Goal: Task Accomplishment & Management: Manage account settings

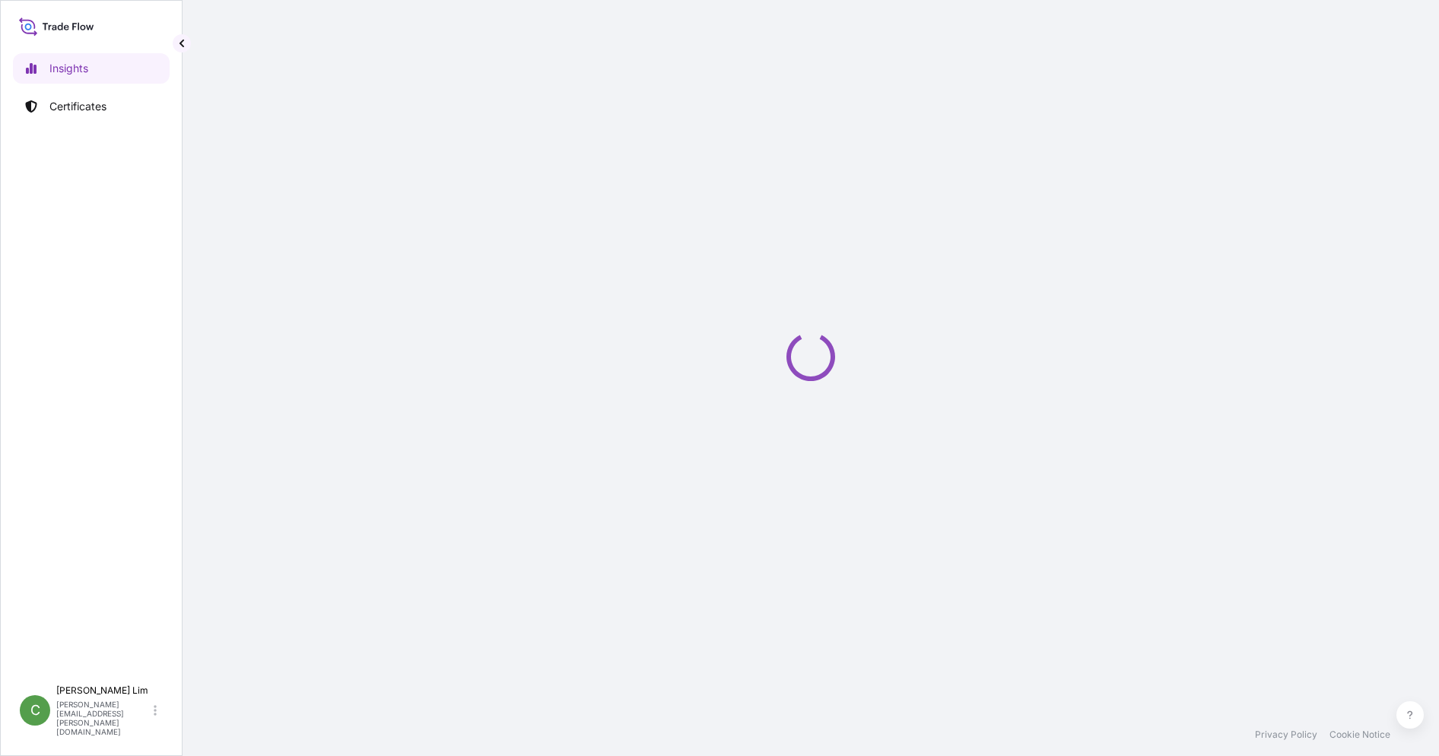
select select "2025"
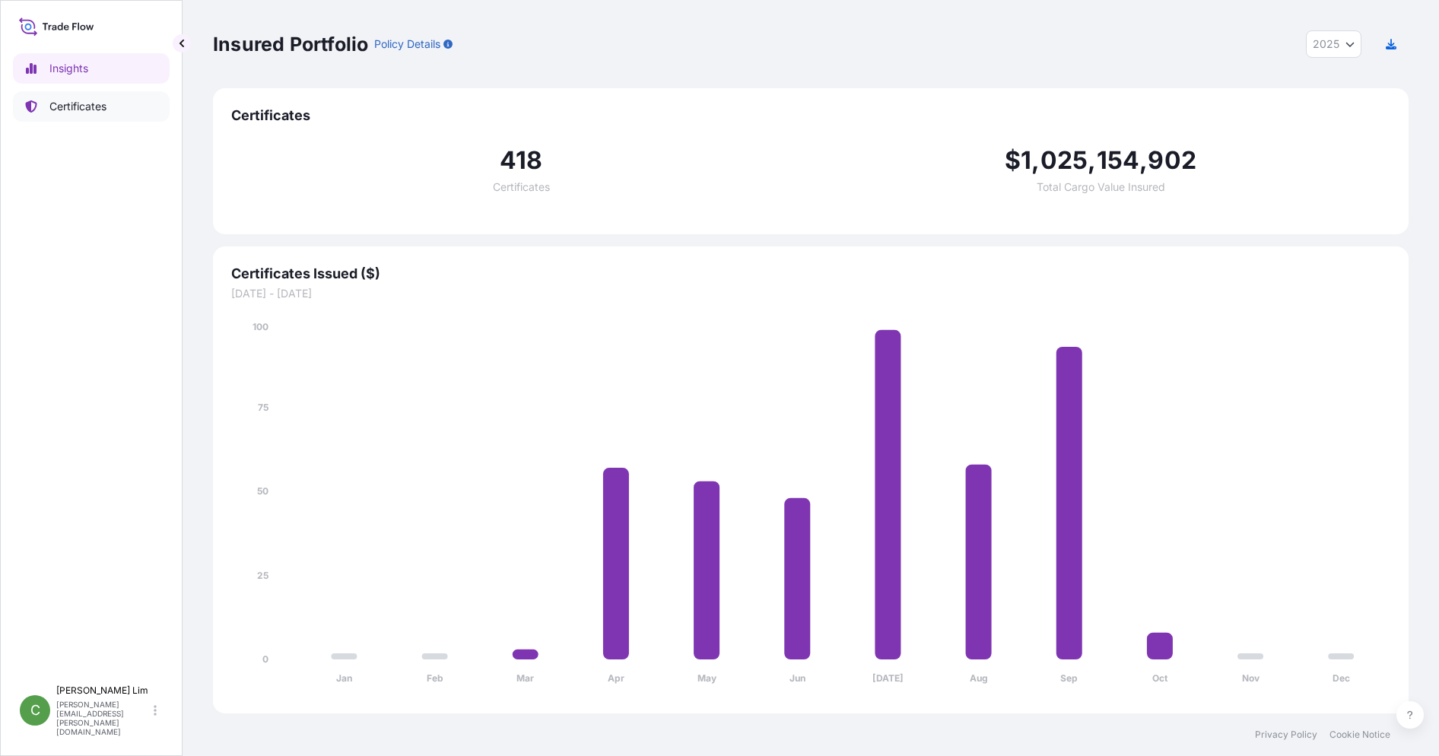
click at [89, 98] on link "Certificates" at bounding box center [91, 106] width 157 height 30
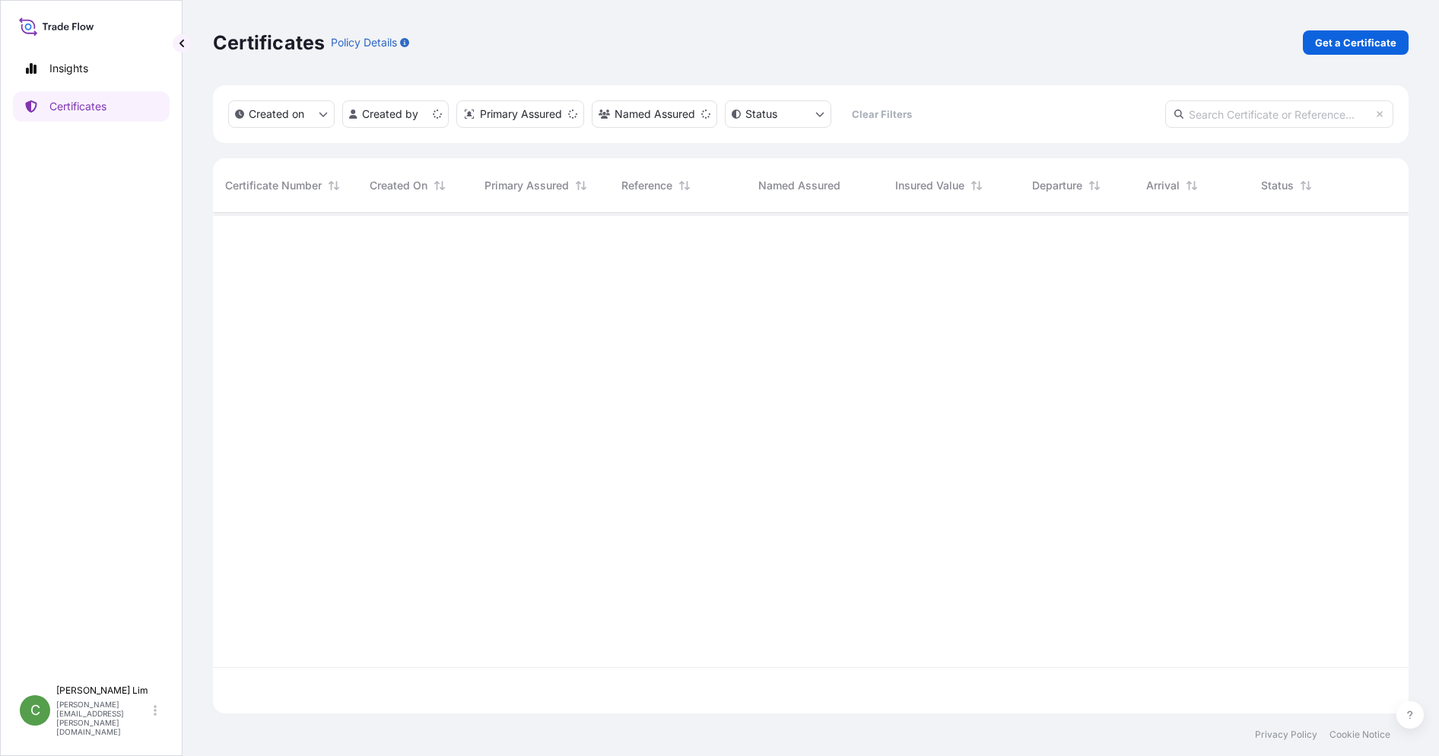
scroll to position [497, 1184]
click at [1261, 113] on input "text" at bounding box center [1279, 113] width 228 height 27
paste input "31709-154-1"
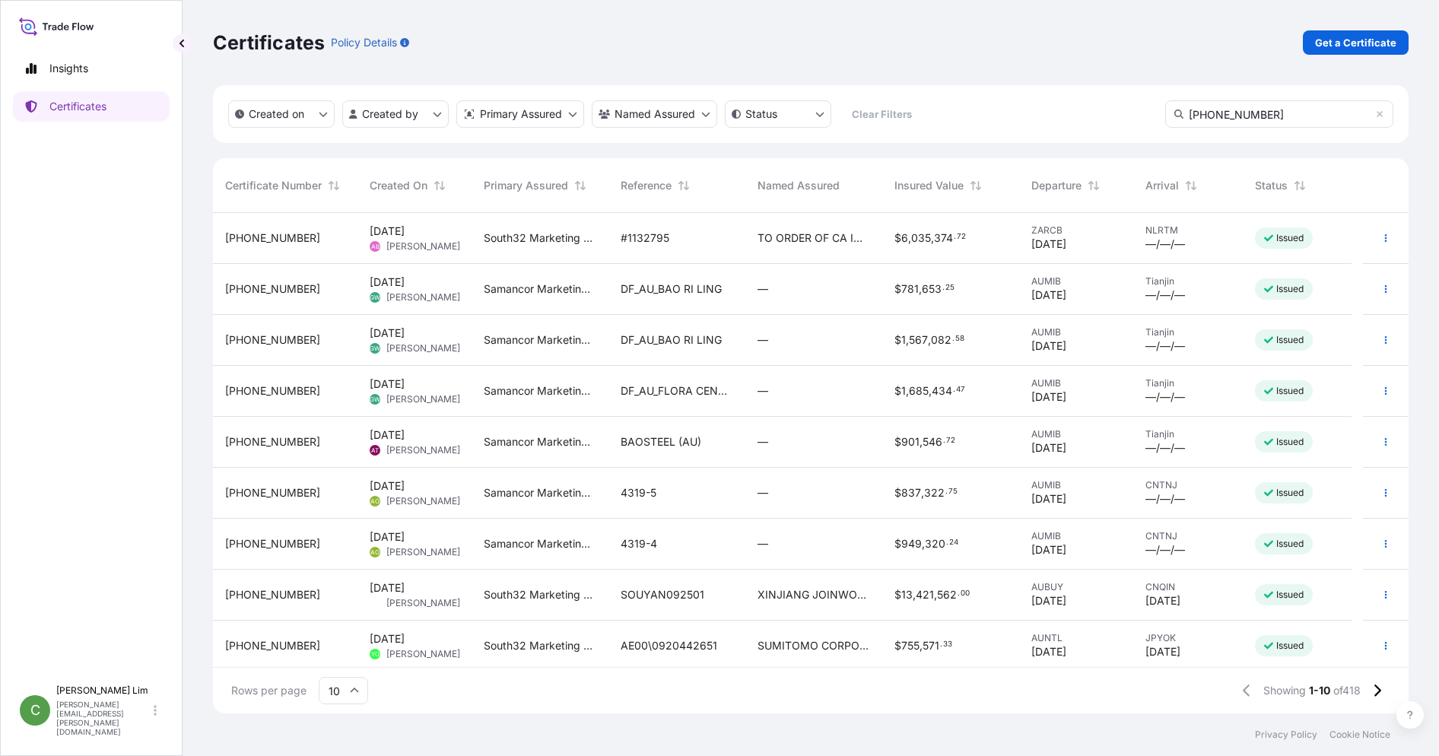
type input "31709-154-1"
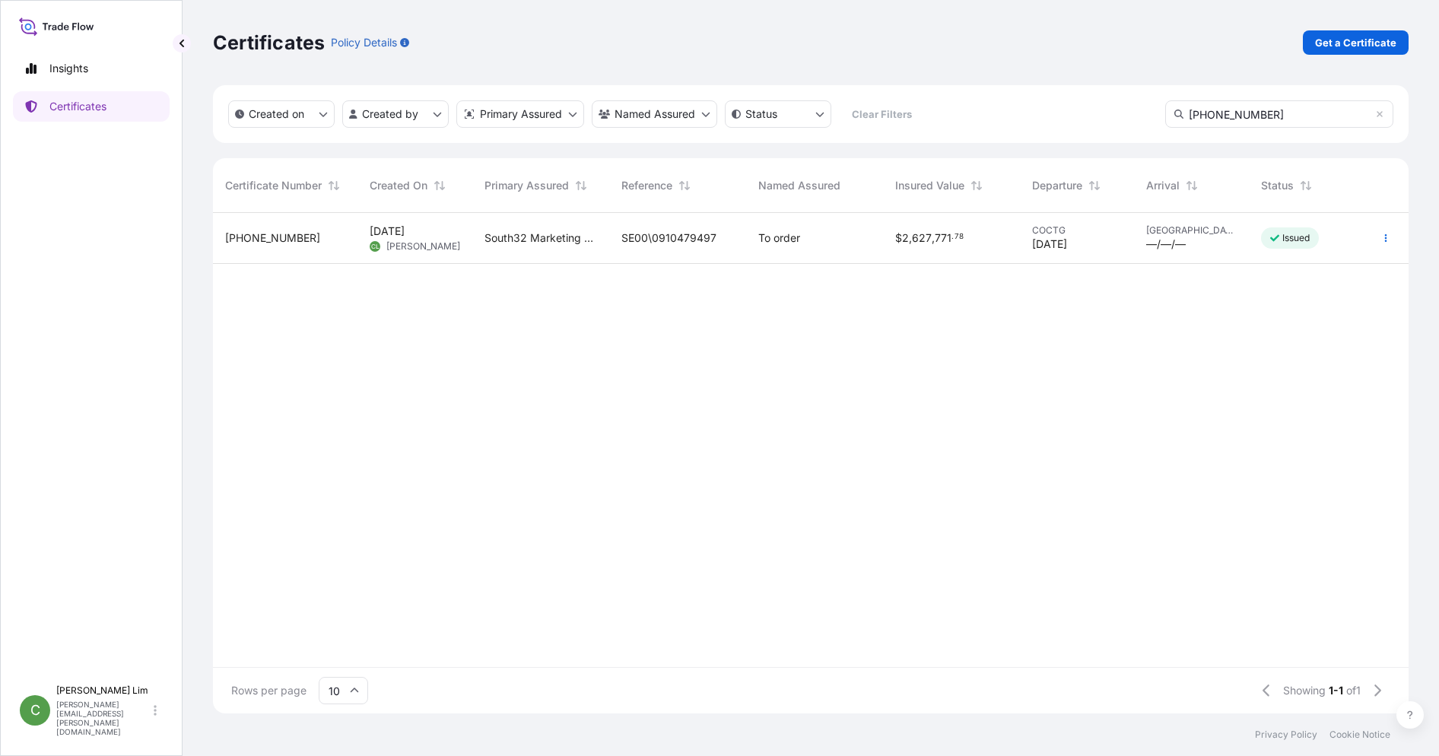
click at [446, 243] on div "14 Aug 2025 CL Christina Lim" at bounding box center [415, 238] width 91 height 29
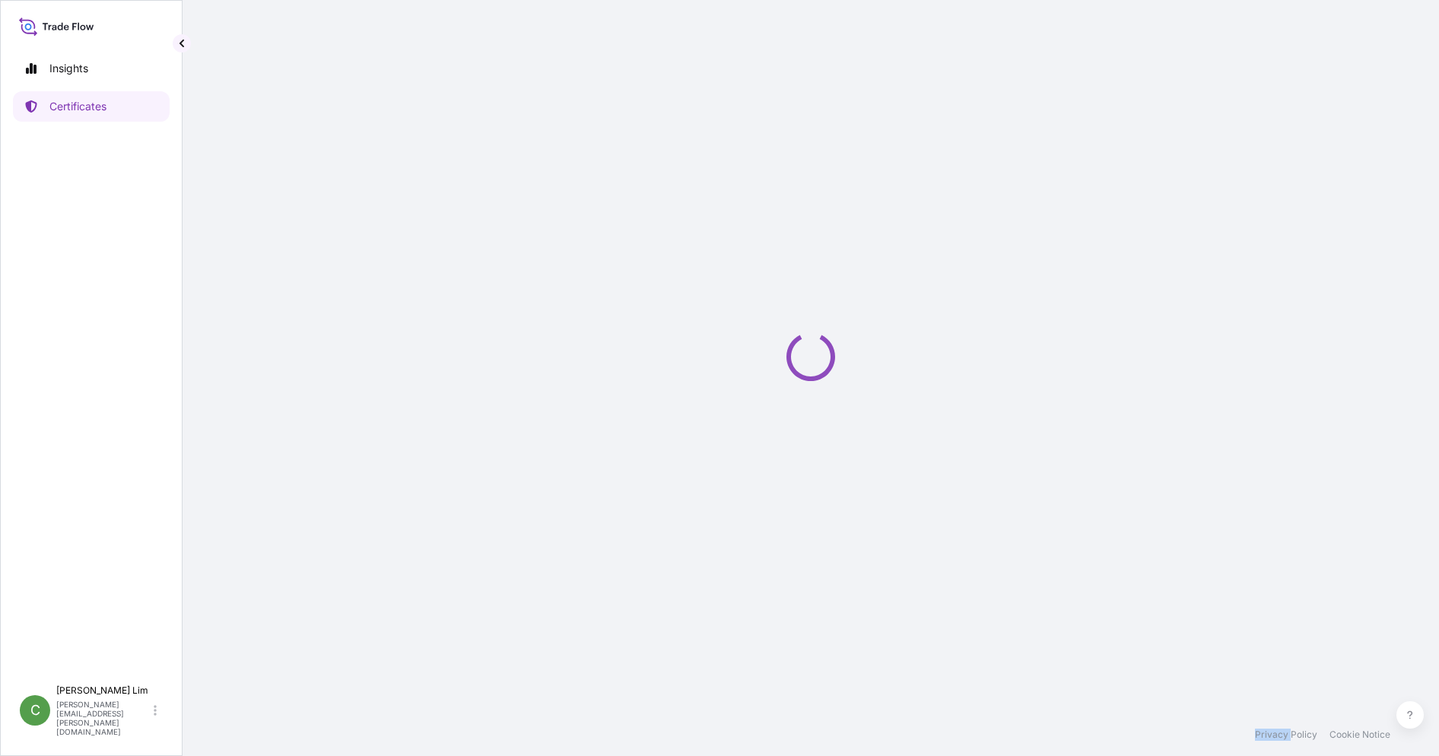
click at [446, 243] on div "Loading" at bounding box center [811, 356] width 1196 height 713
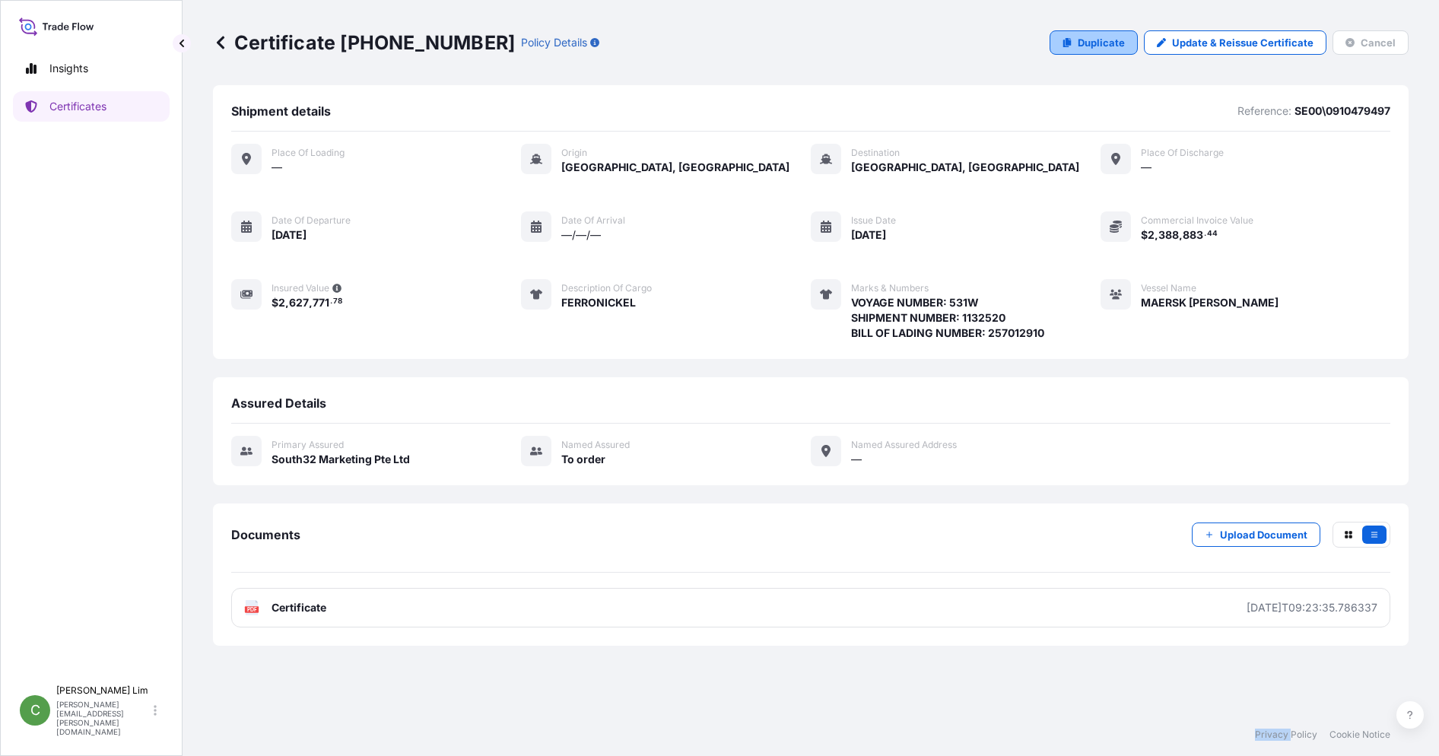
click at [1117, 37] on p "Duplicate" at bounding box center [1101, 42] width 47 height 15
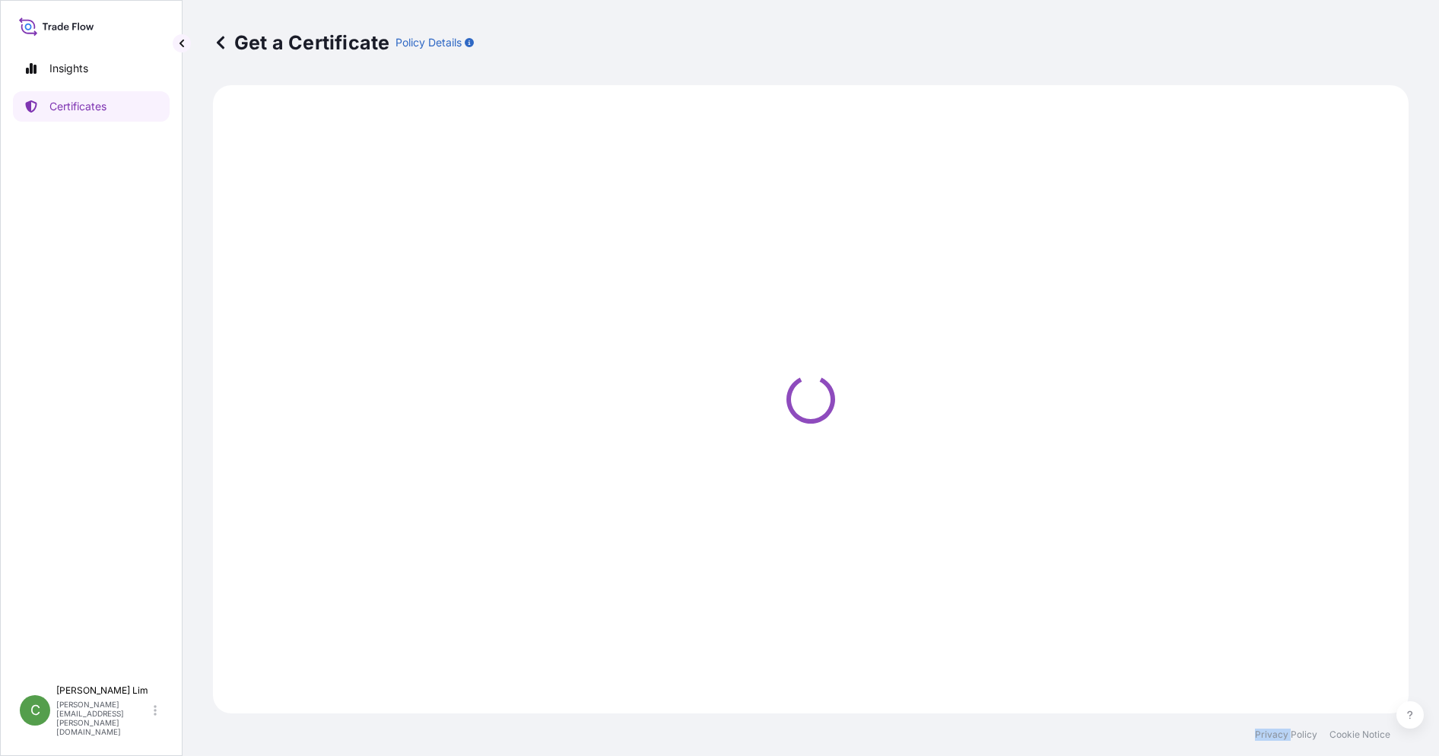
select select "Sea"
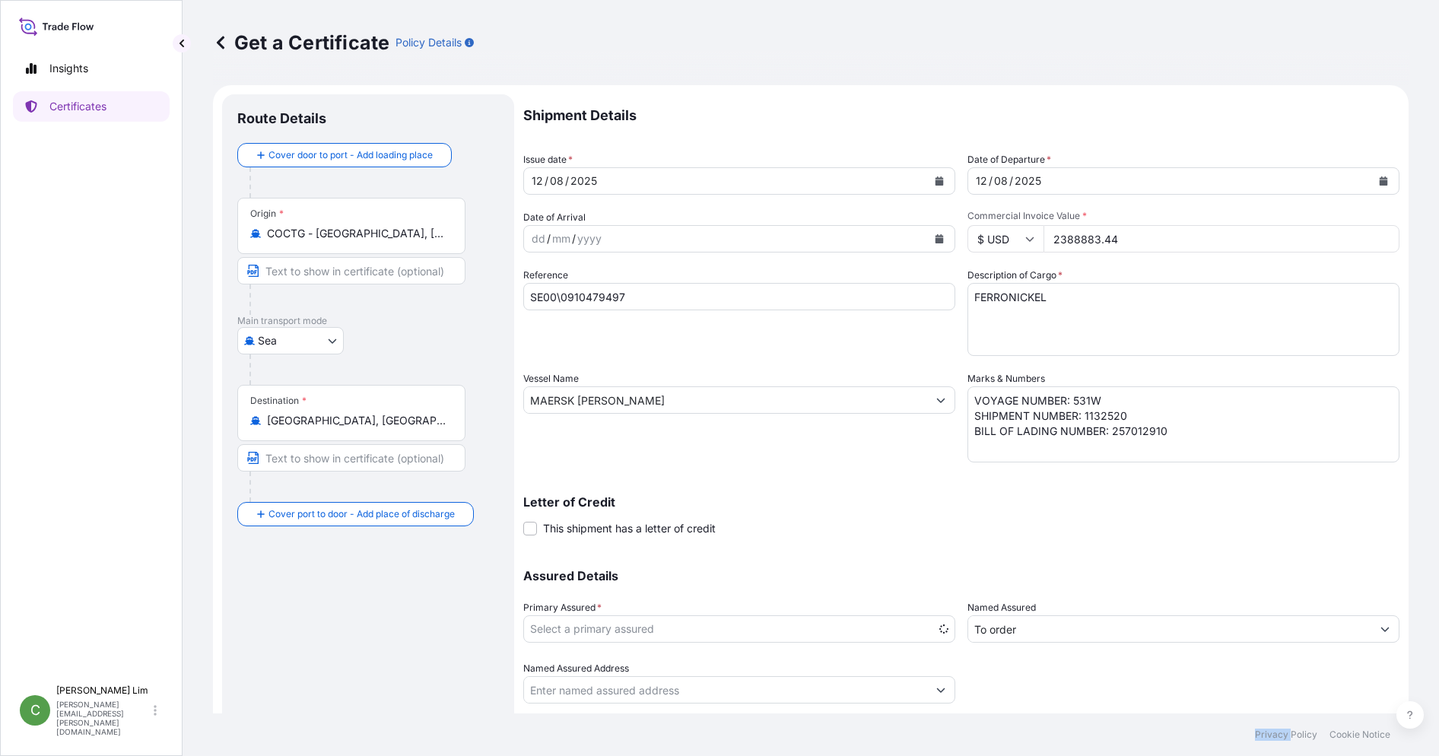
select select "31709"
click at [936, 179] on icon "Calendar" at bounding box center [940, 180] width 8 height 9
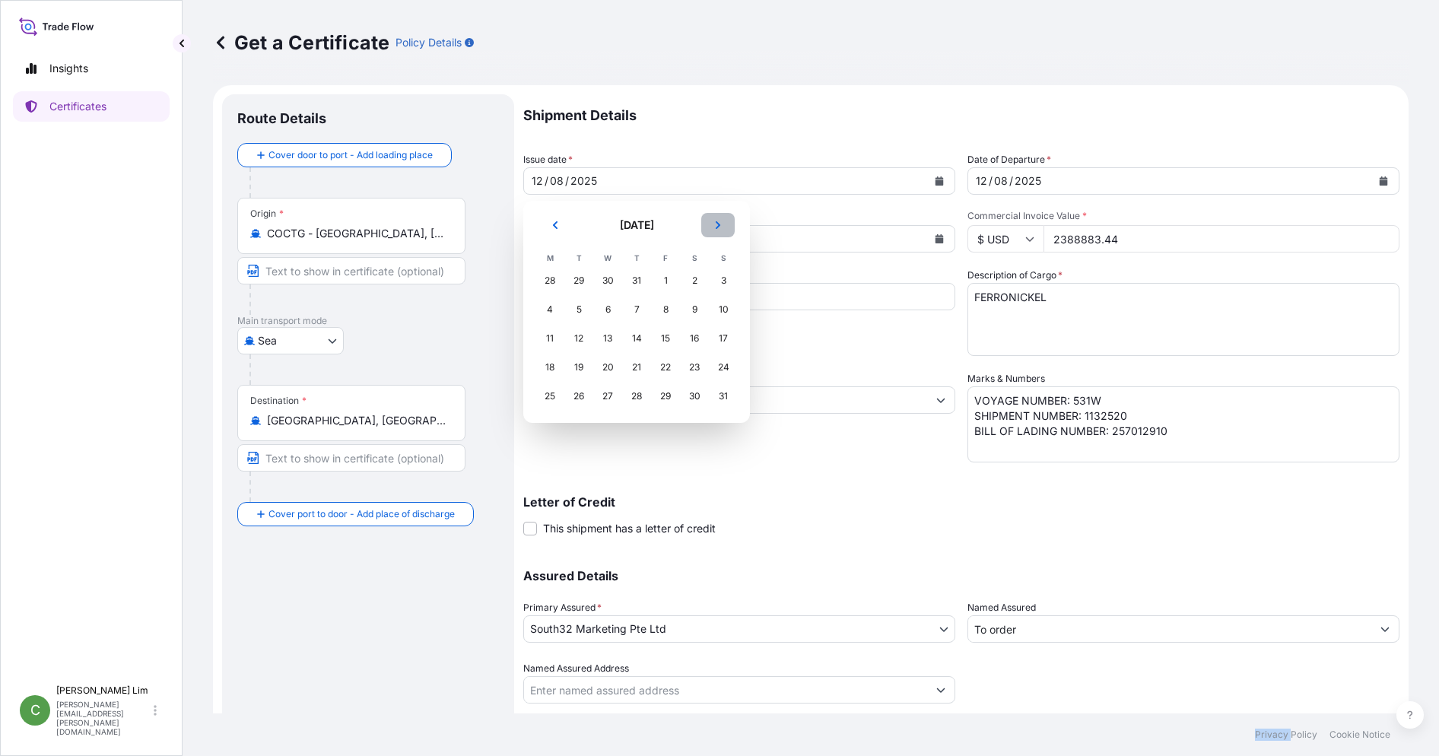
click at [720, 222] on icon "Next" at bounding box center [717, 225] width 9 height 9
click at [579, 395] on div "30" at bounding box center [578, 396] width 27 height 27
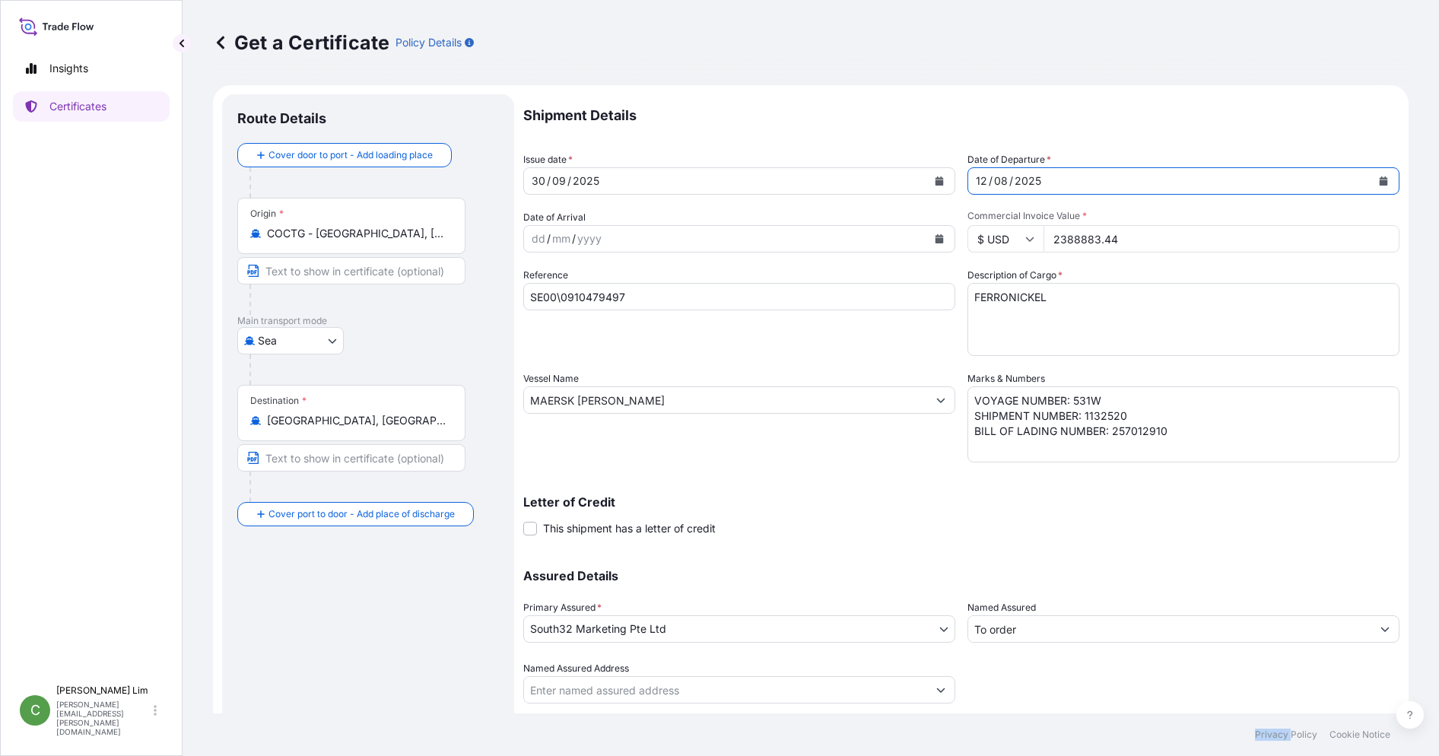
click at [1379, 180] on icon "Calendar" at bounding box center [1383, 180] width 9 height 9
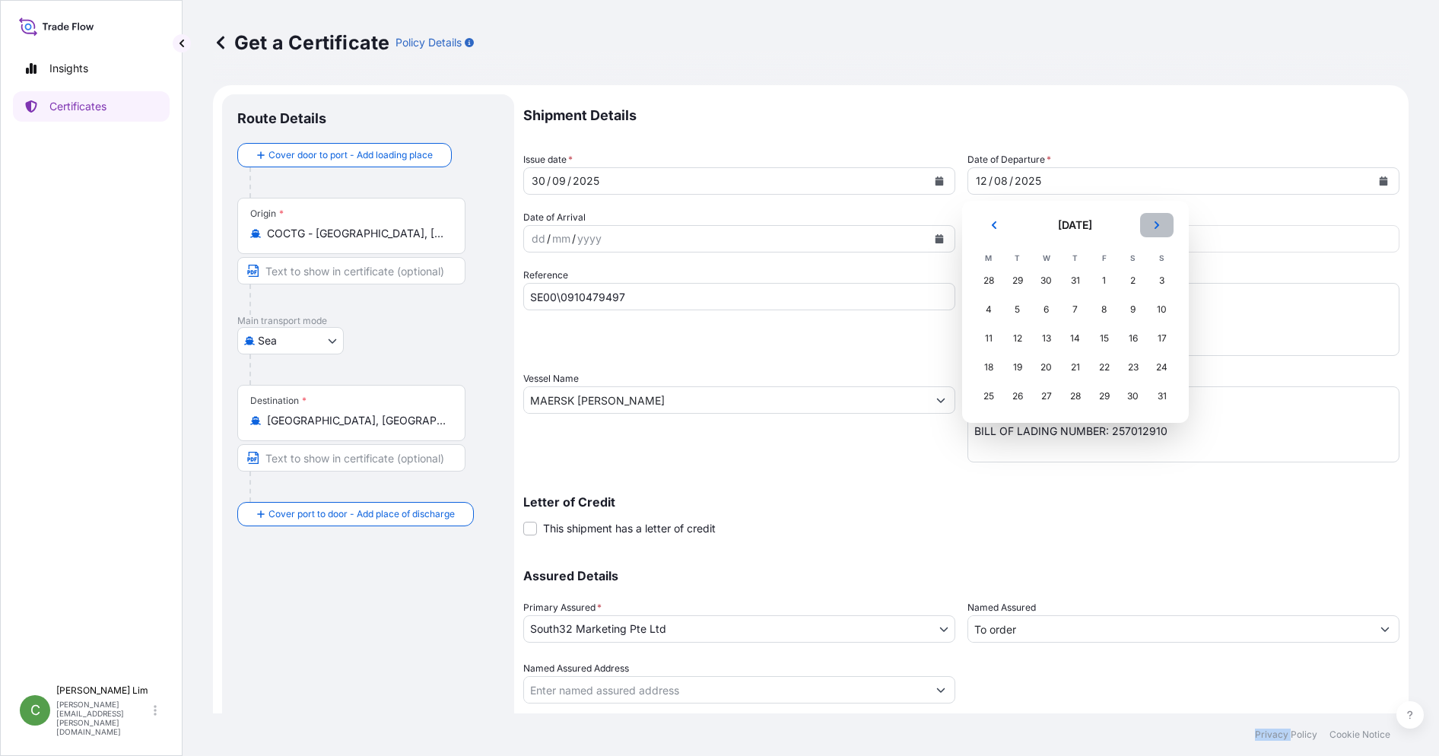
click at [1156, 222] on icon "Next" at bounding box center [1156, 225] width 9 height 9
click at [1013, 402] on div "30" at bounding box center [1017, 396] width 27 height 27
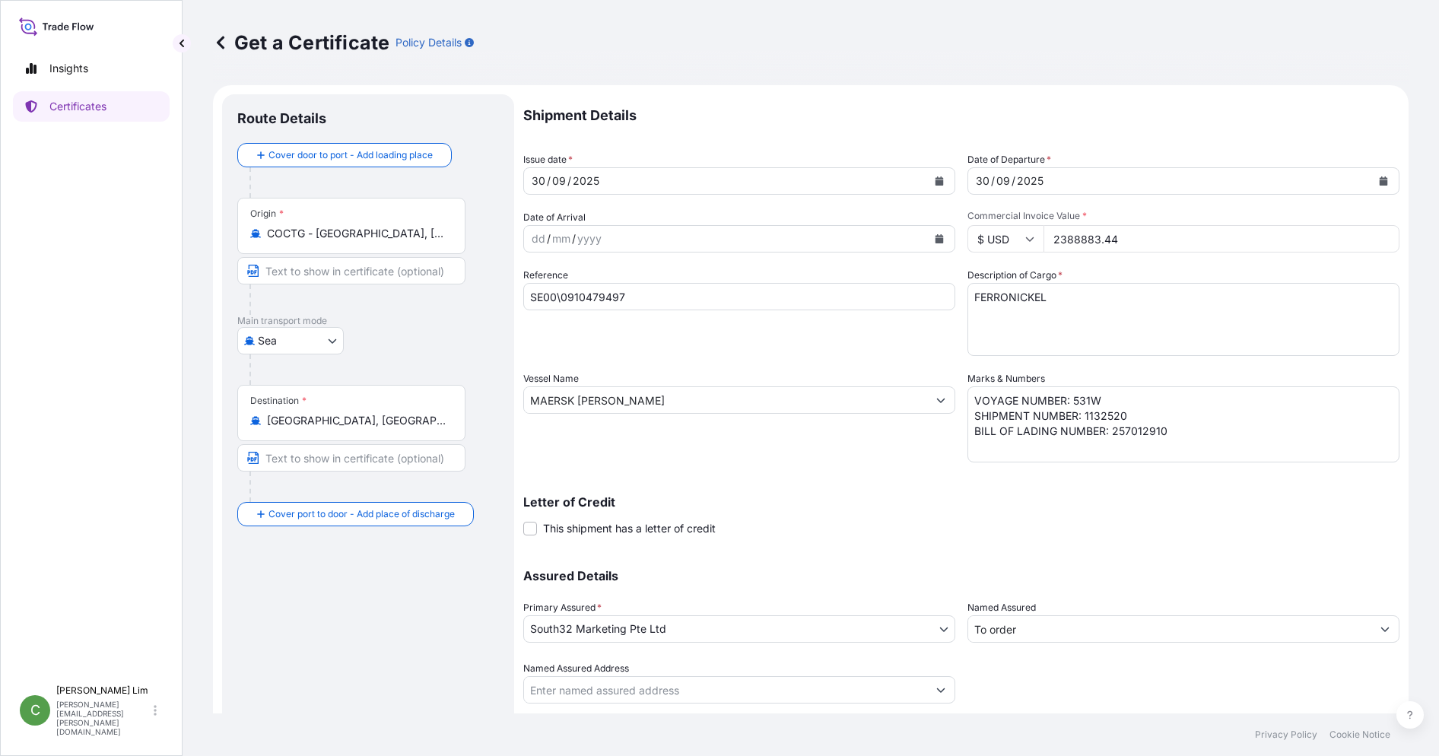
drag, startPoint x: 1145, startPoint y: 237, endPoint x: 1035, endPoint y: 246, distance: 109.9
click at [1035, 246] on div "$ USD 2388883.44" at bounding box center [1184, 238] width 432 height 27
paste input "474237.51"
type input "2474237.51"
drag, startPoint x: 634, startPoint y: 288, endPoint x: 515, endPoint y: 285, distance: 119.5
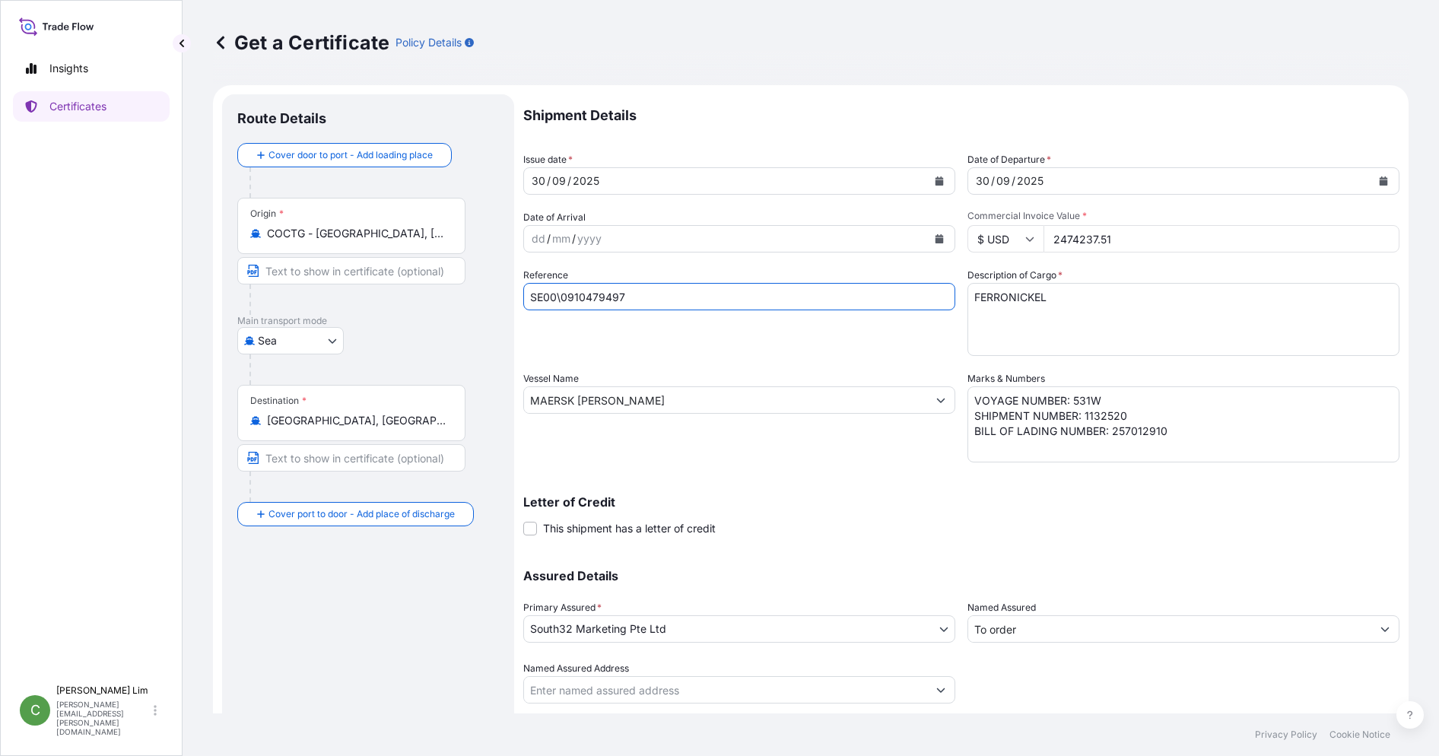
click at [515, 285] on form "Route Details Cover door to port - Add loading place Place of loading Road / In…" at bounding box center [811, 420] width 1196 height 670
paste input "801"
type input "SE00\0910480197"
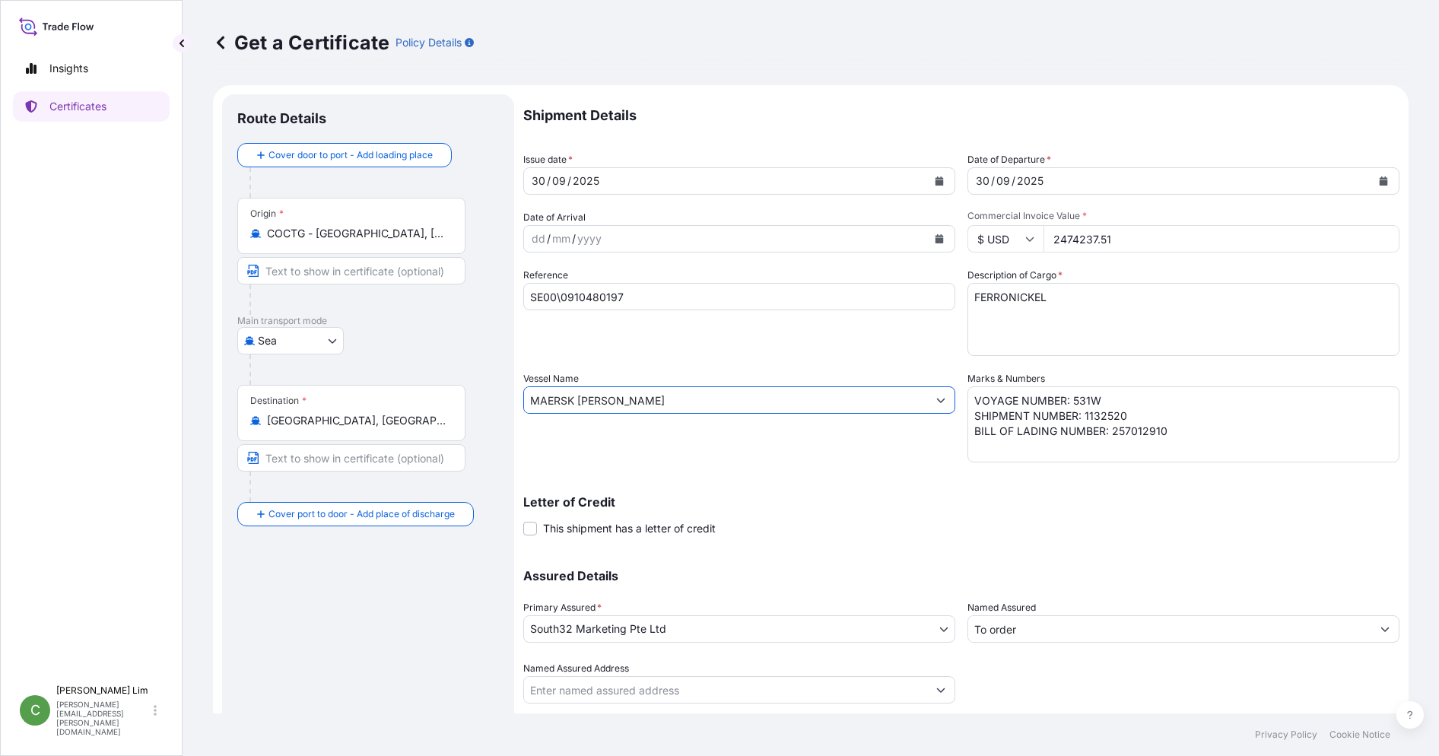
drag, startPoint x: 625, startPoint y: 395, endPoint x: 520, endPoint y: 398, distance: 105.0
click at [520, 398] on form "Route Details Cover door to port - Add loading place Place of loading Road / In…" at bounding box center [811, 420] width 1196 height 670
paste input "NTANA"
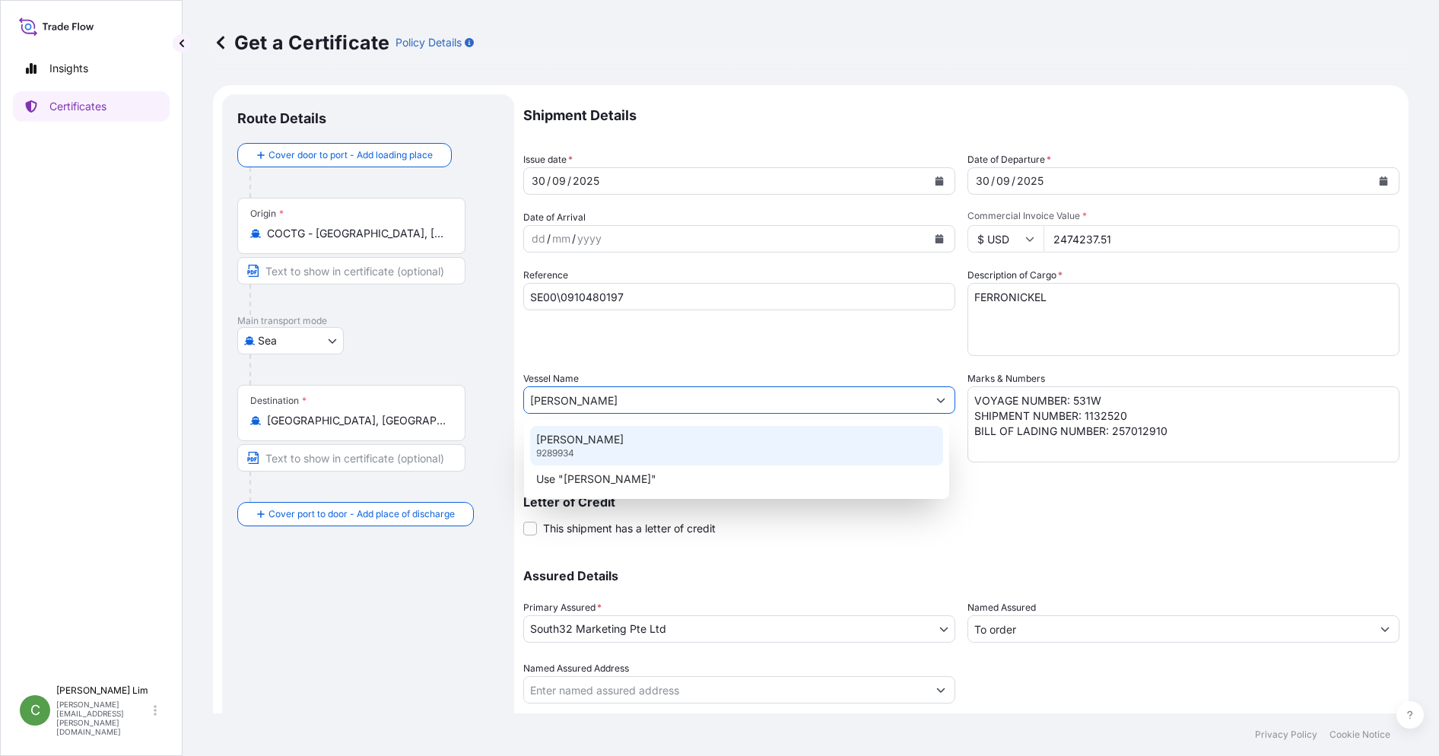
click at [596, 435] on p "MAERSK SANTANA" at bounding box center [579, 439] width 87 height 15
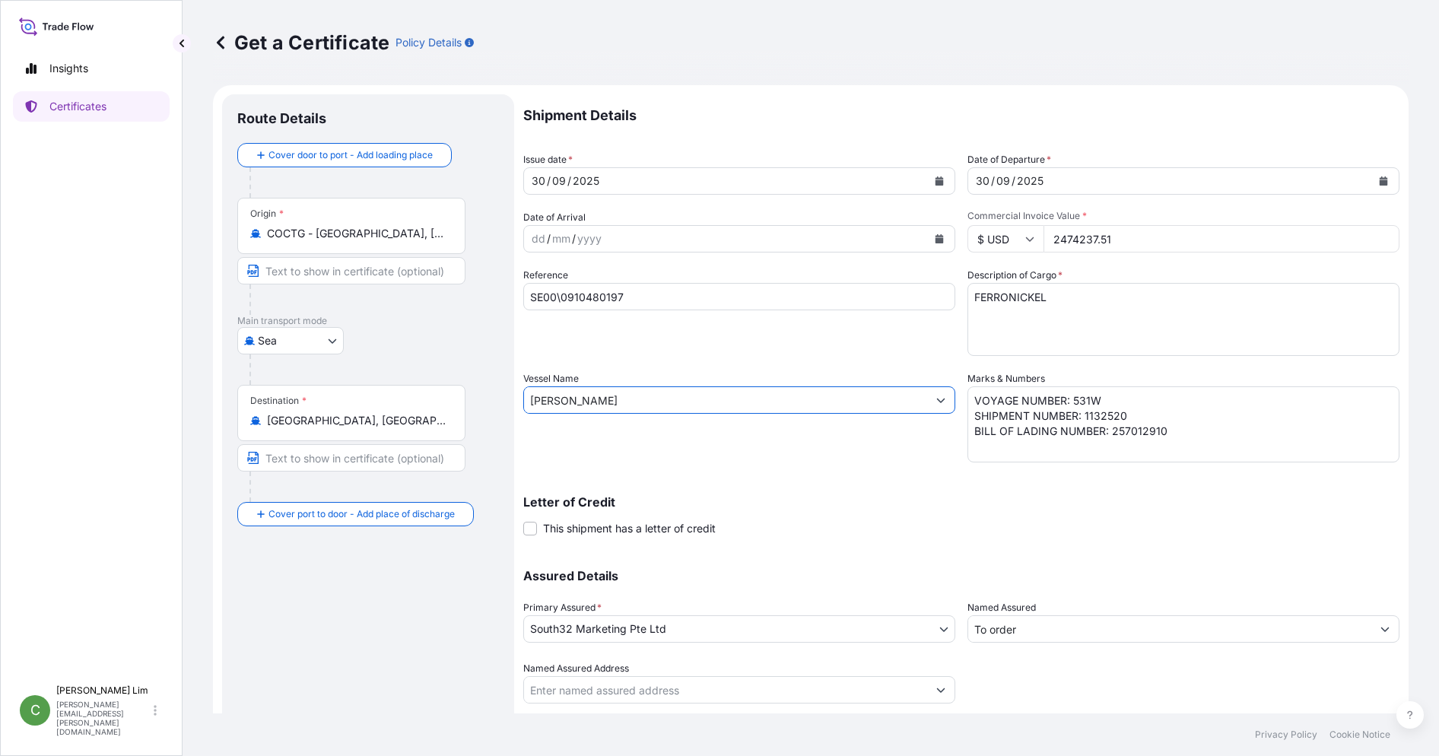
drag, startPoint x: 649, startPoint y: 402, endPoint x: 523, endPoint y: 399, distance: 126.3
click at [523, 399] on form "Route Details Cover door to port - Add loading place Place of loading Road / In…" at bounding box center [811, 420] width 1196 height 670
type input "MAERSK SANTANA"
click at [1273, 716] on button "Duplicate Certificate" at bounding box center [1336, 731] width 127 height 30
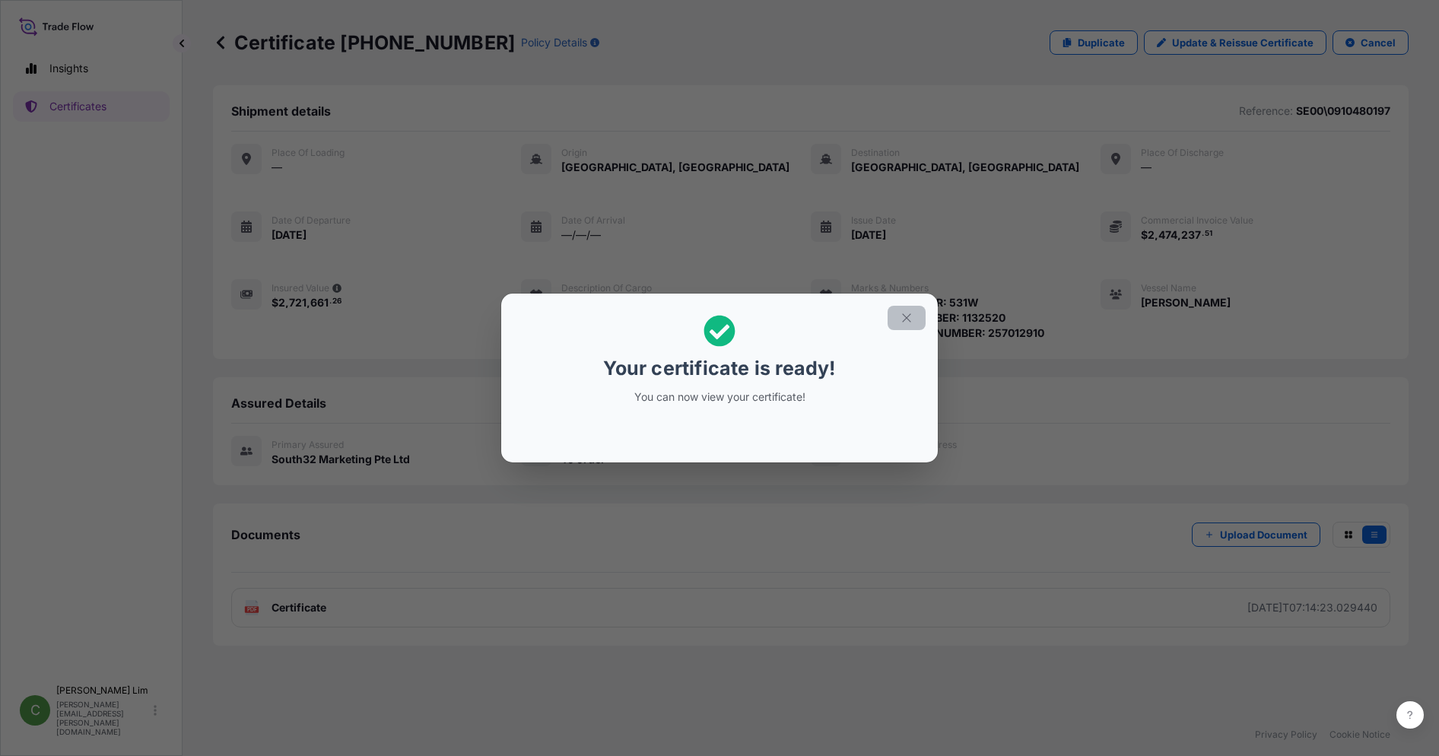
click at [908, 312] on icon "button" at bounding box center [907, 318] width 14 height 14
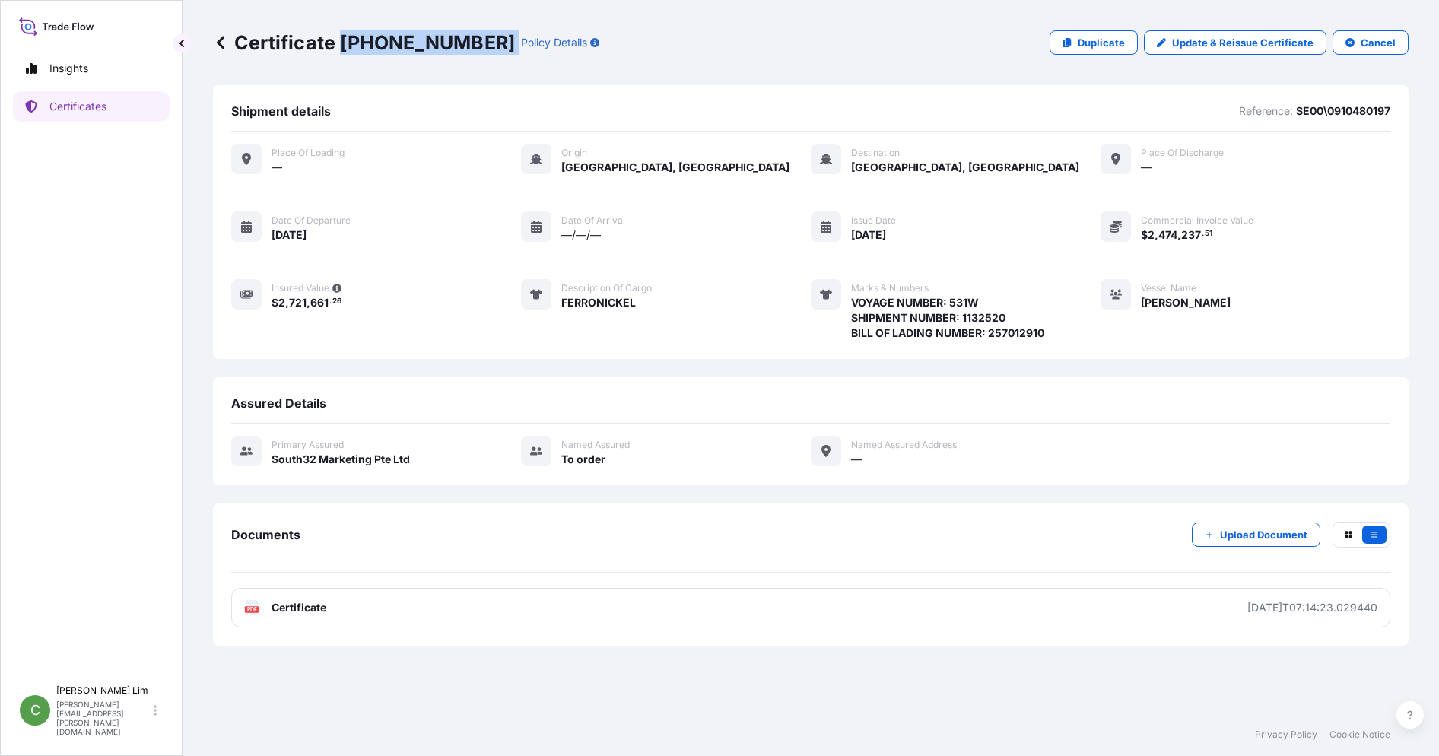
drag, startPoint x: 340, startPoint y: 40, endPoint x: 460, endPoint y: 37, distance: 120.2
click at [460, 37] on div "Certificate 31709-218-1 Policy Details" at bounding box center [406, 42] width 386 height 24
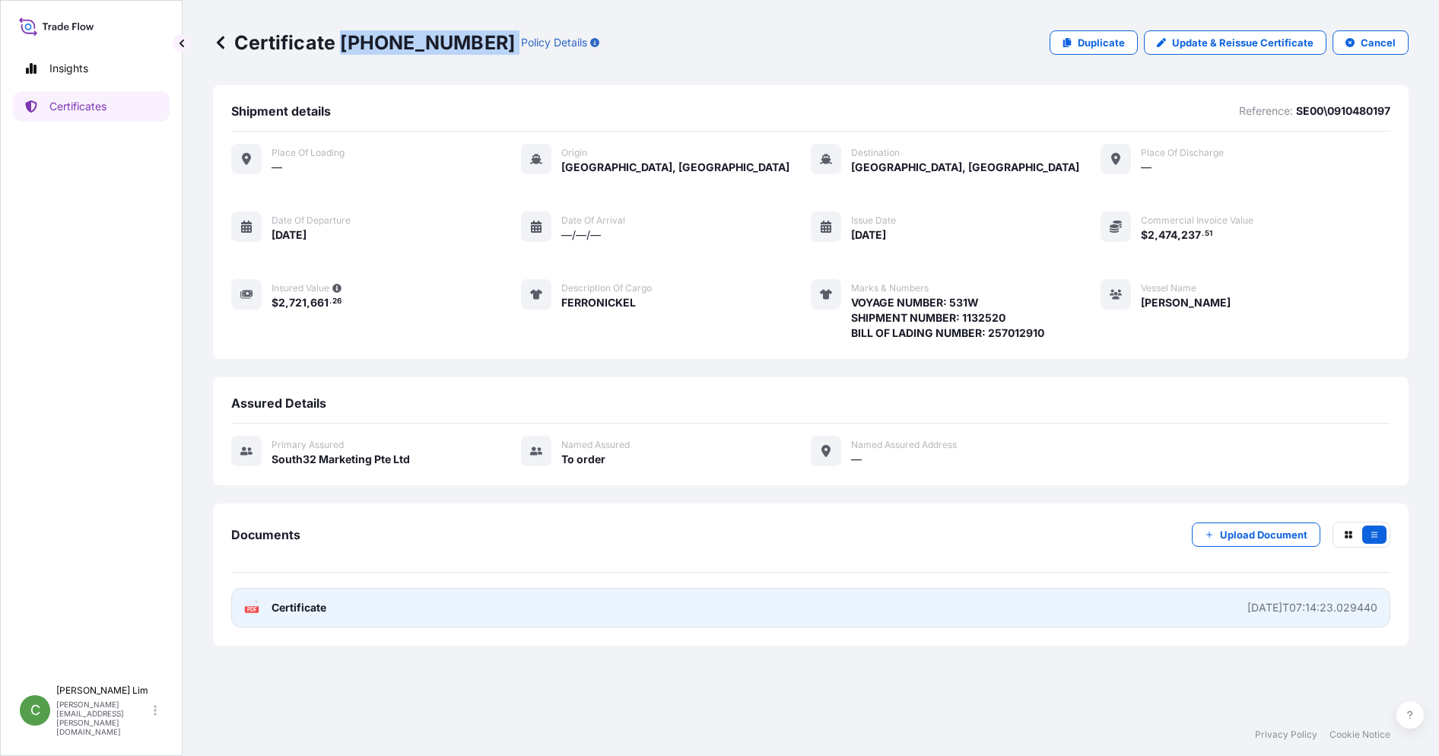
click at [313, 604] on span "Certificate" at bounding box center [299, 607] width 55 height 15
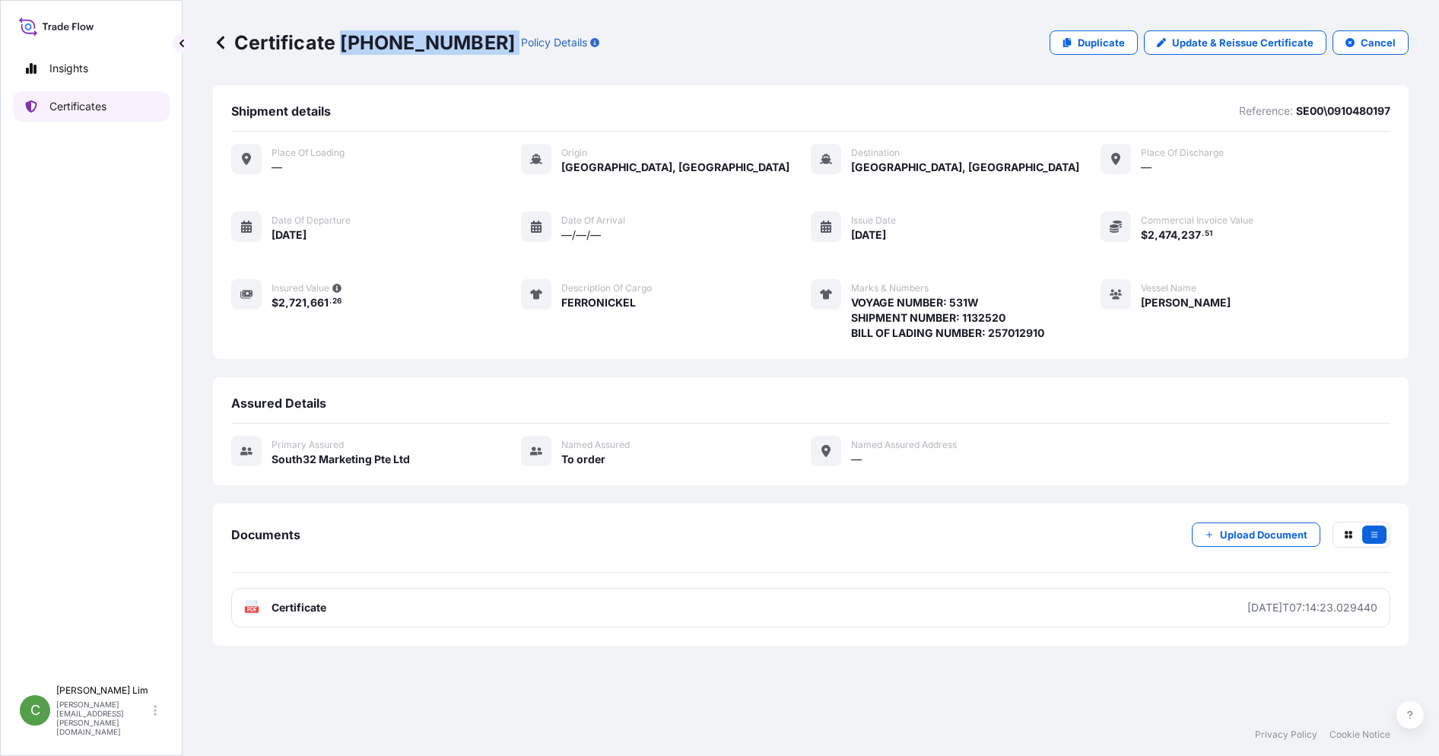
click at [80, 110] on p "Certificates" at bounding box center [77, 106] width 57 height 15
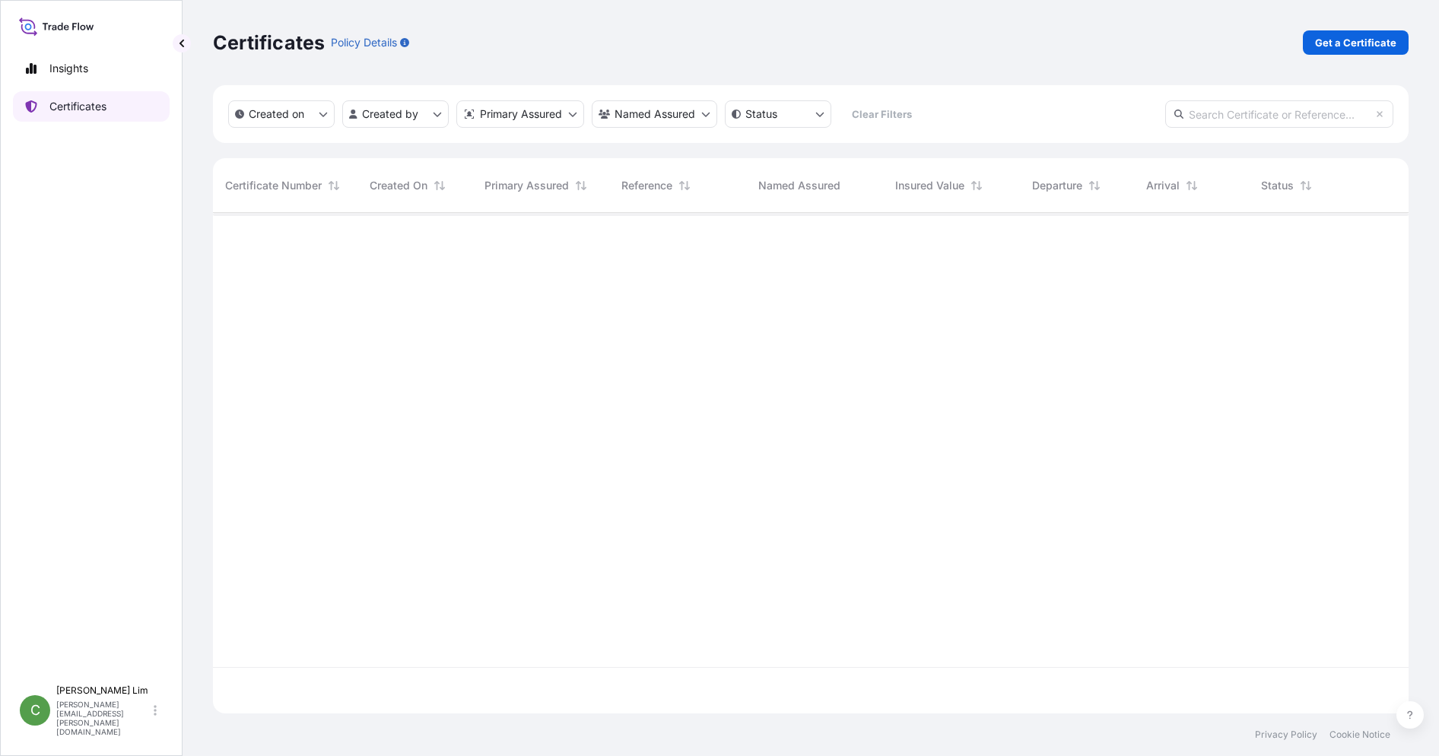
scroll to position [497, 1184]
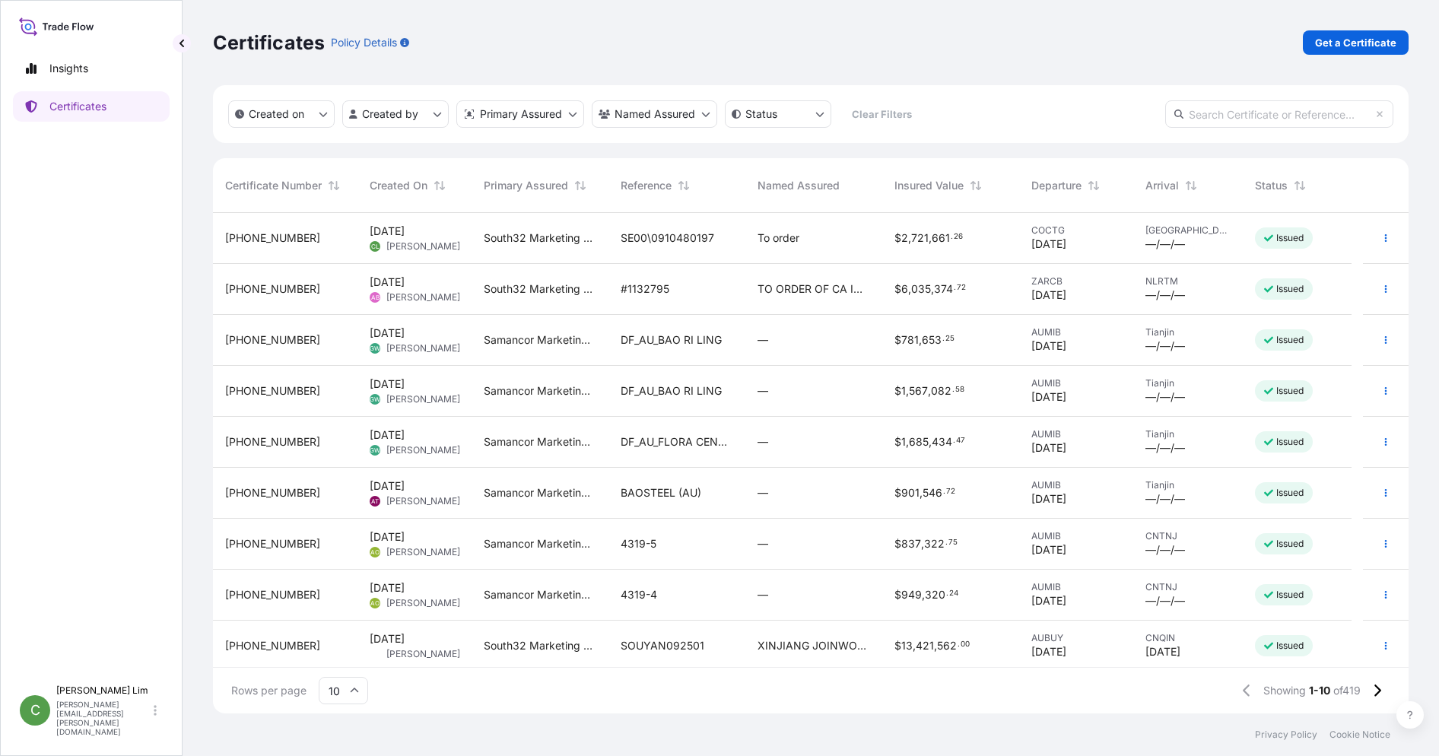
click at [1242, 111] on input "text" at bounding box center [1279, 113] width 228 height 27
paste input "31709-154-1"
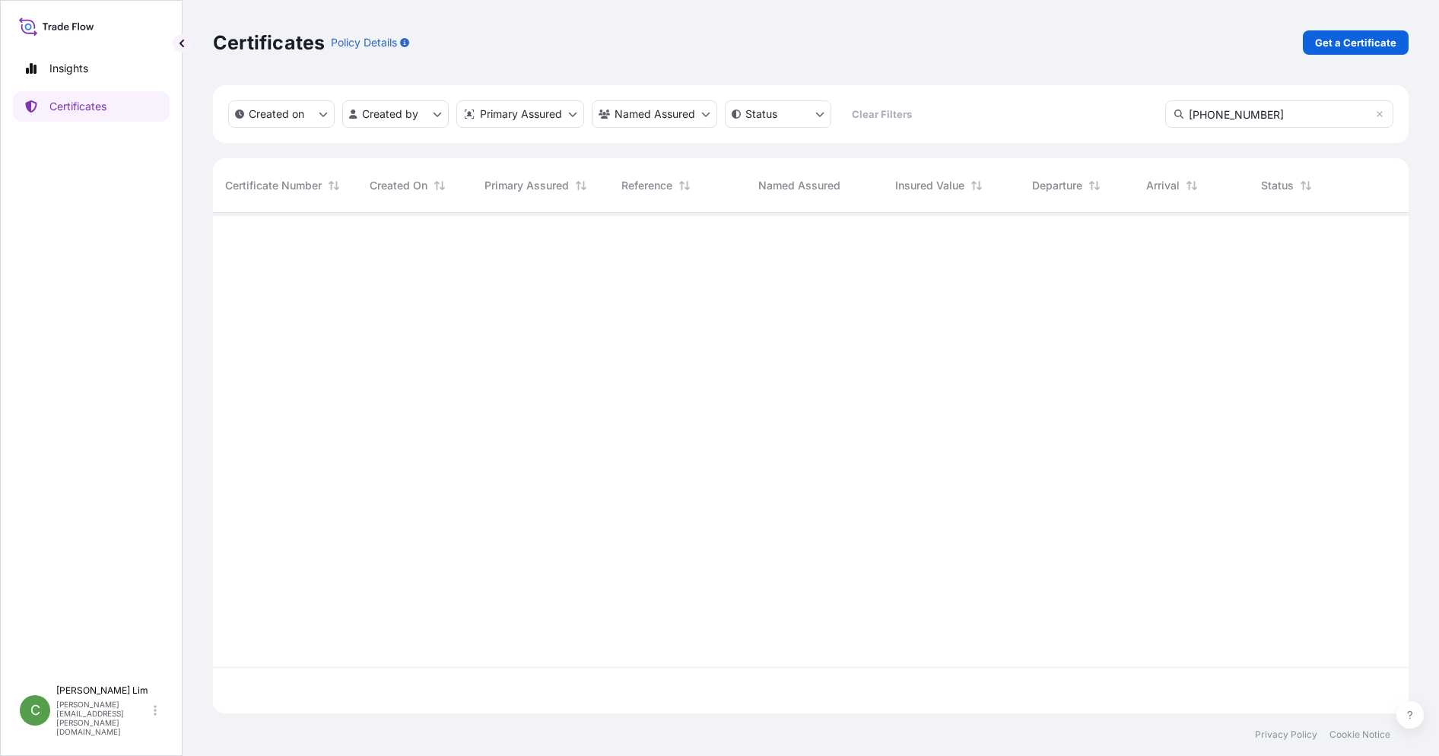
type input "31709-154-1"
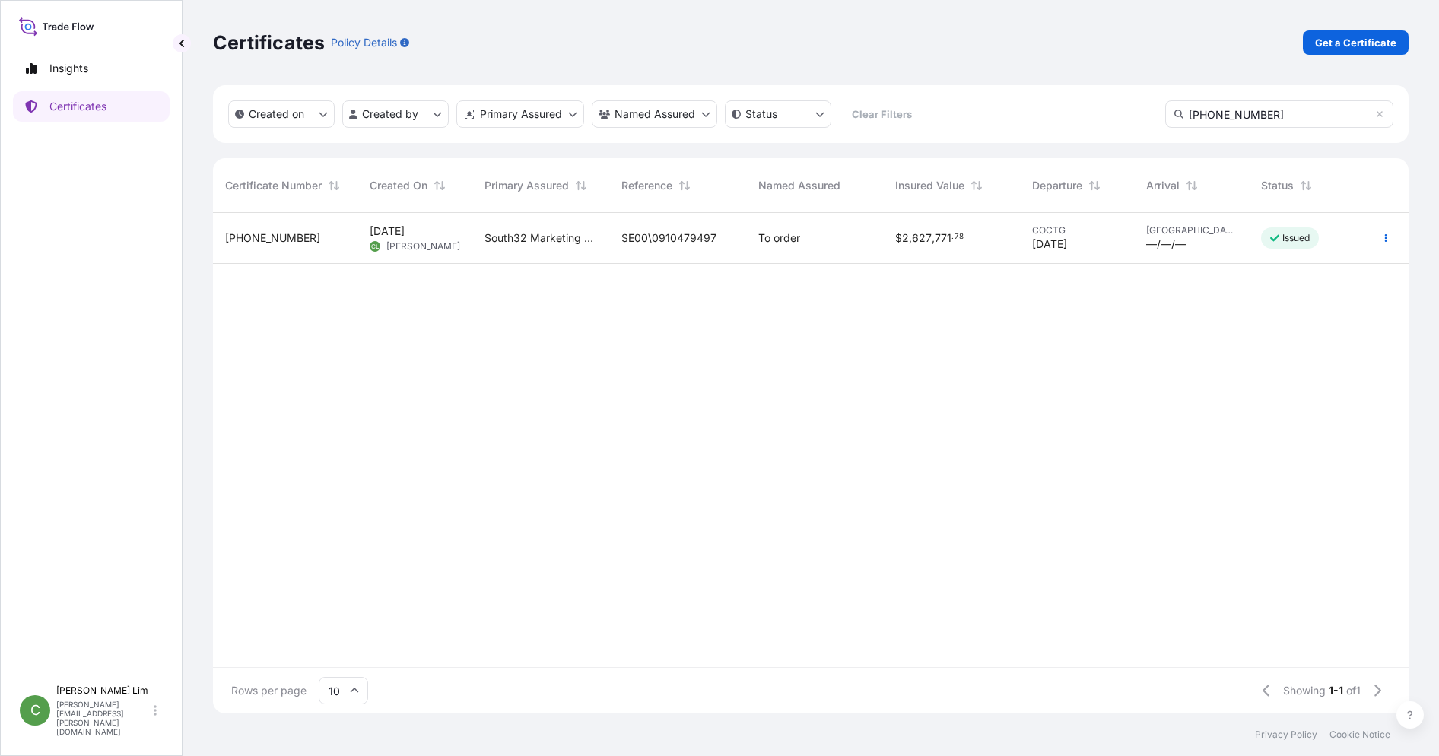
click at [272, 227] on div "31709-154-1" at bounding box center [285, 238] width 145 height 51
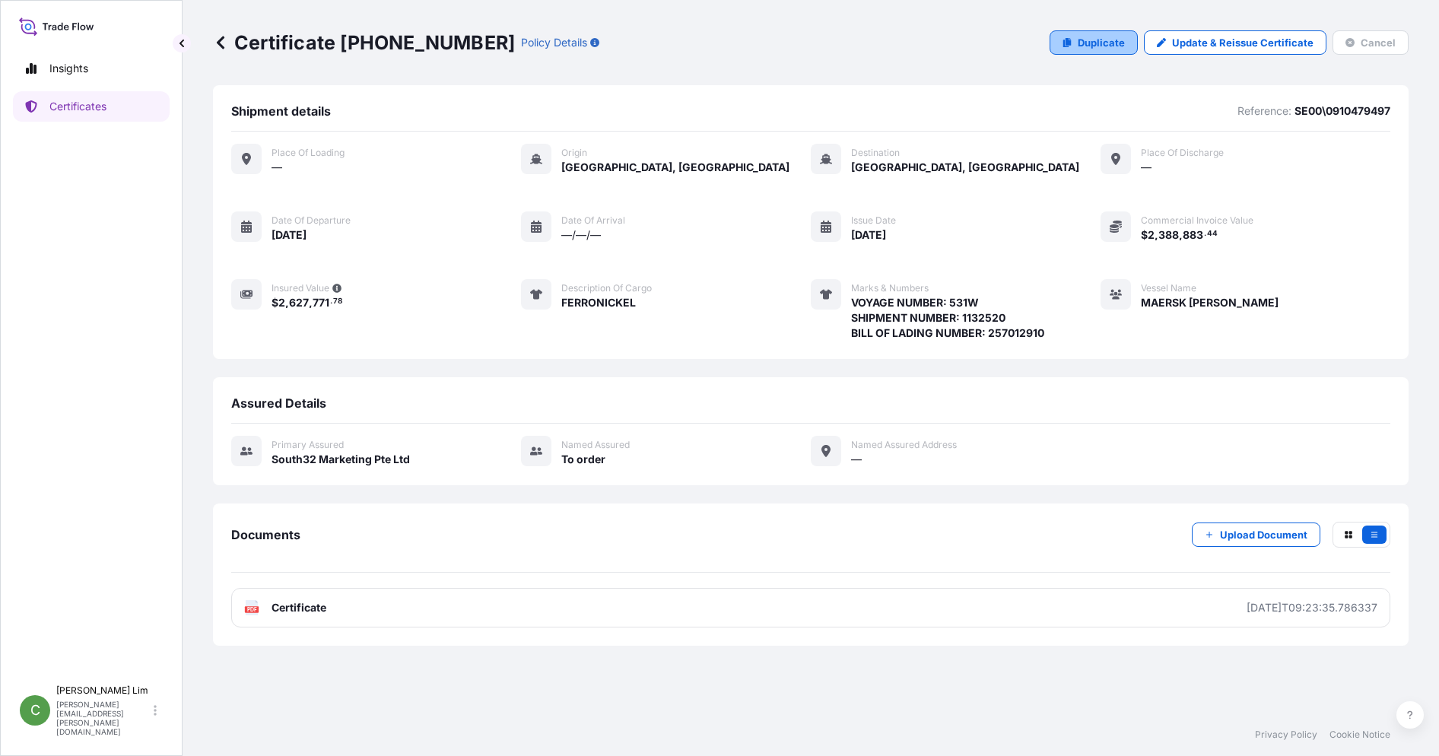
click at [1109, 46] on p "Duplicate" at bounding box center [1101, 42] width 47 height 15
select select "Sea"
select select "31709"
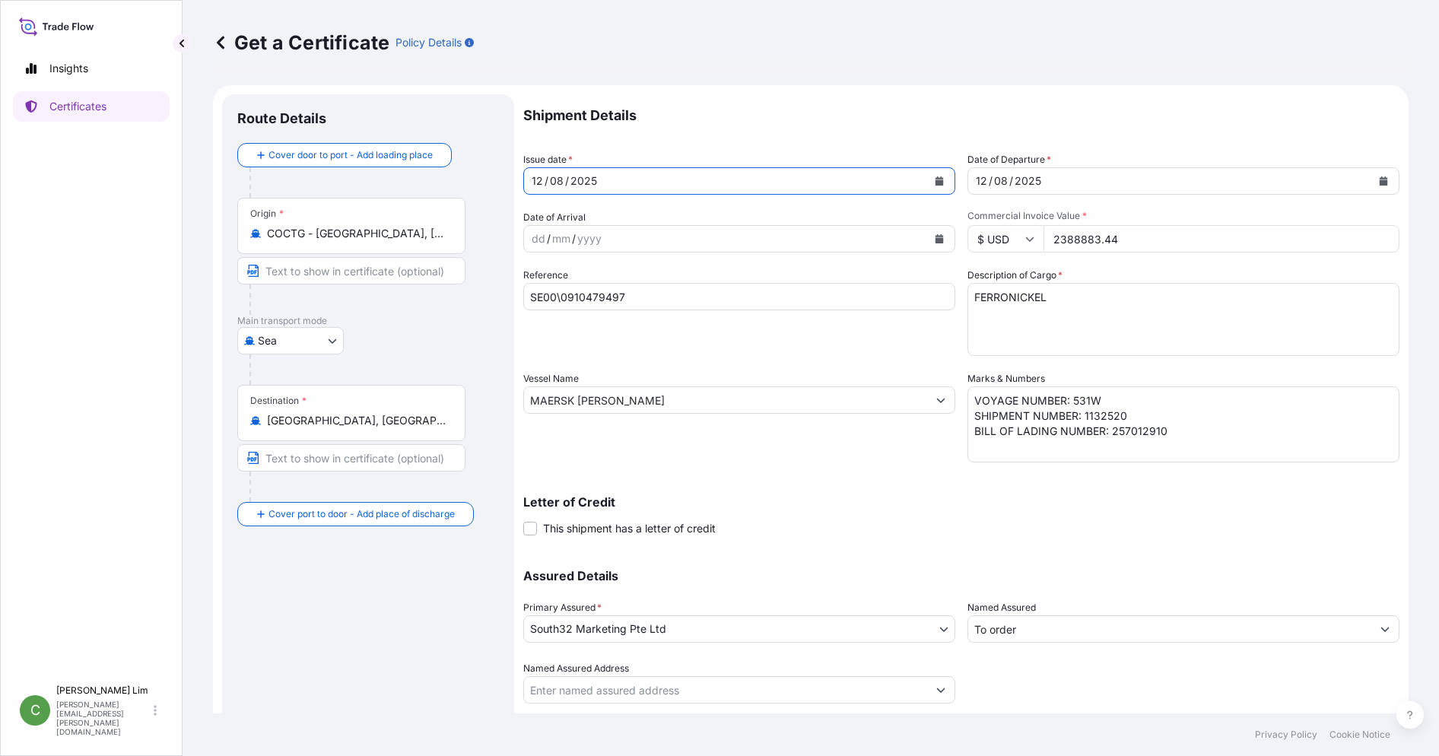
click at [940, 182] on button "Calendar" at bounding box center [939, 181] width 24 height 24
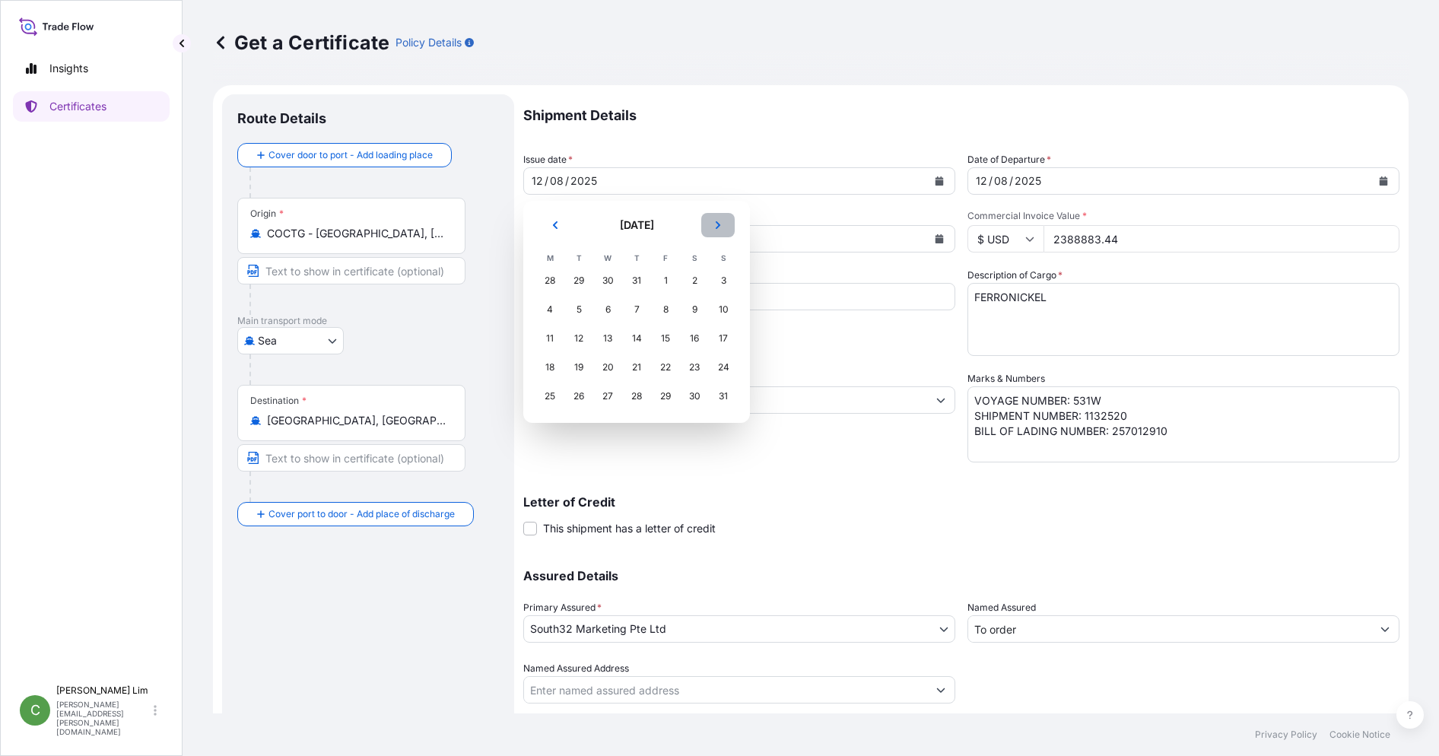
click at [724, 221] on button "Next" at bounding box center [717, 225] width 33 height 24
click at [583, 395] on div "30" at bounding box center [578, 396] width 27 height 27
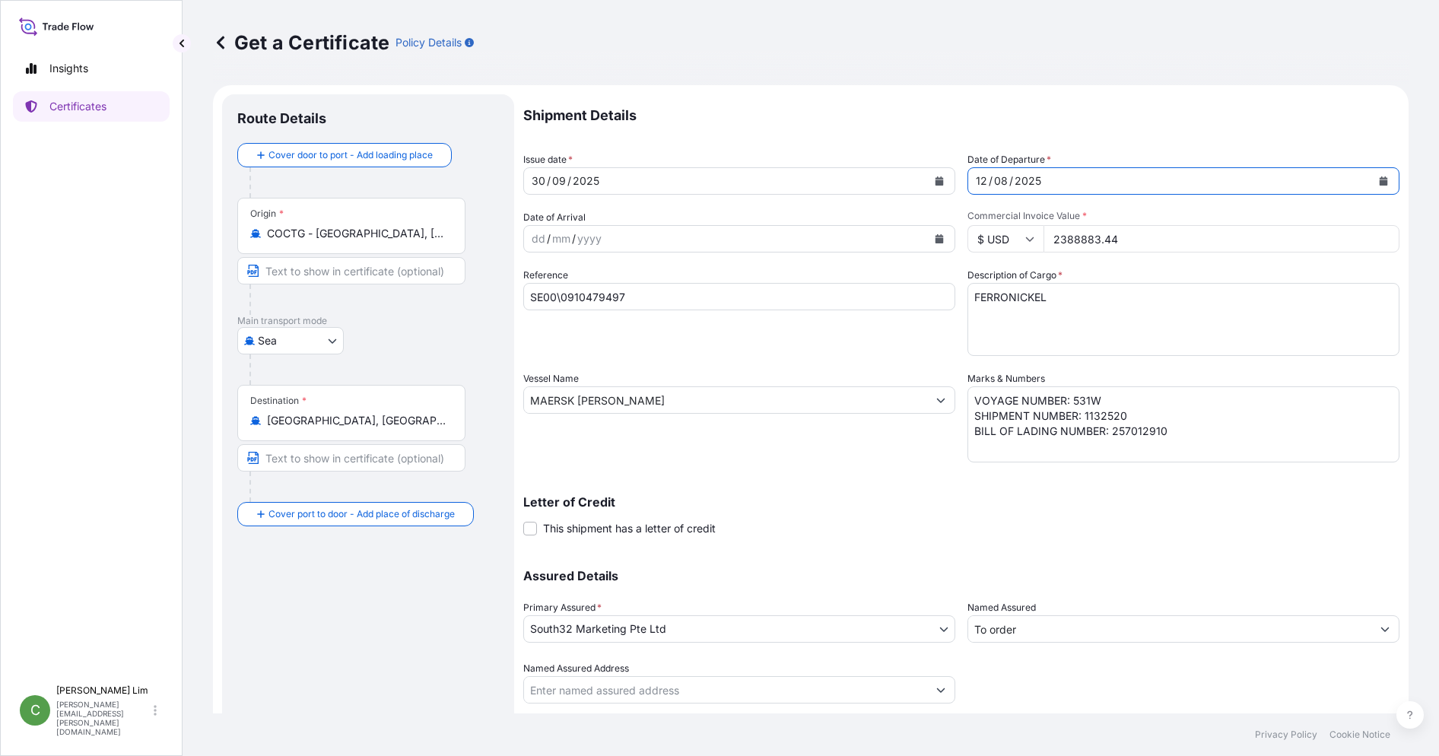
click at [1378, 176] on button "Calendar" at bounding box center [1383, 181] width 24 height 24
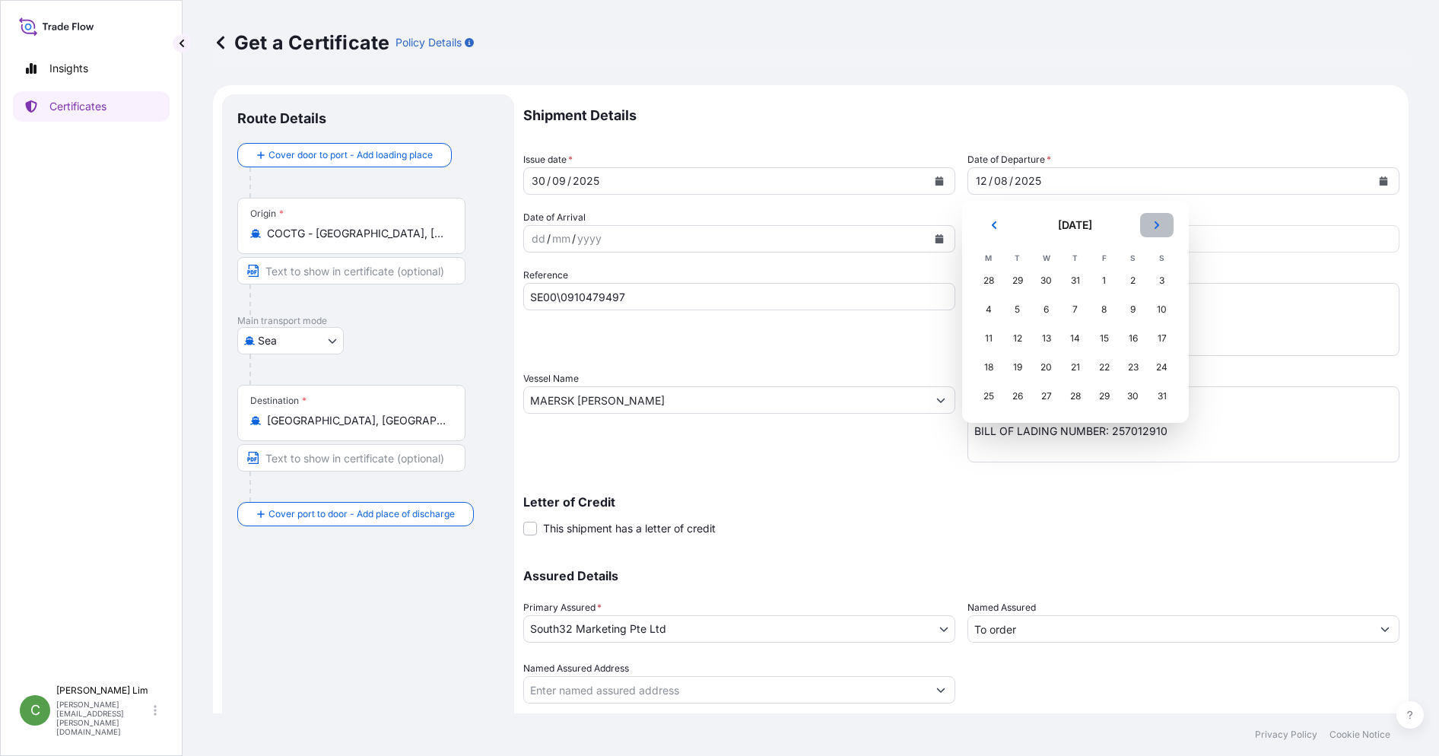
click at [1165, 220] on button "Next" at bounding box center [1156, 225] width 33 height 24
click at [1019, 396] on div "30" at bounding box center [1017, 396] width 27 height 27
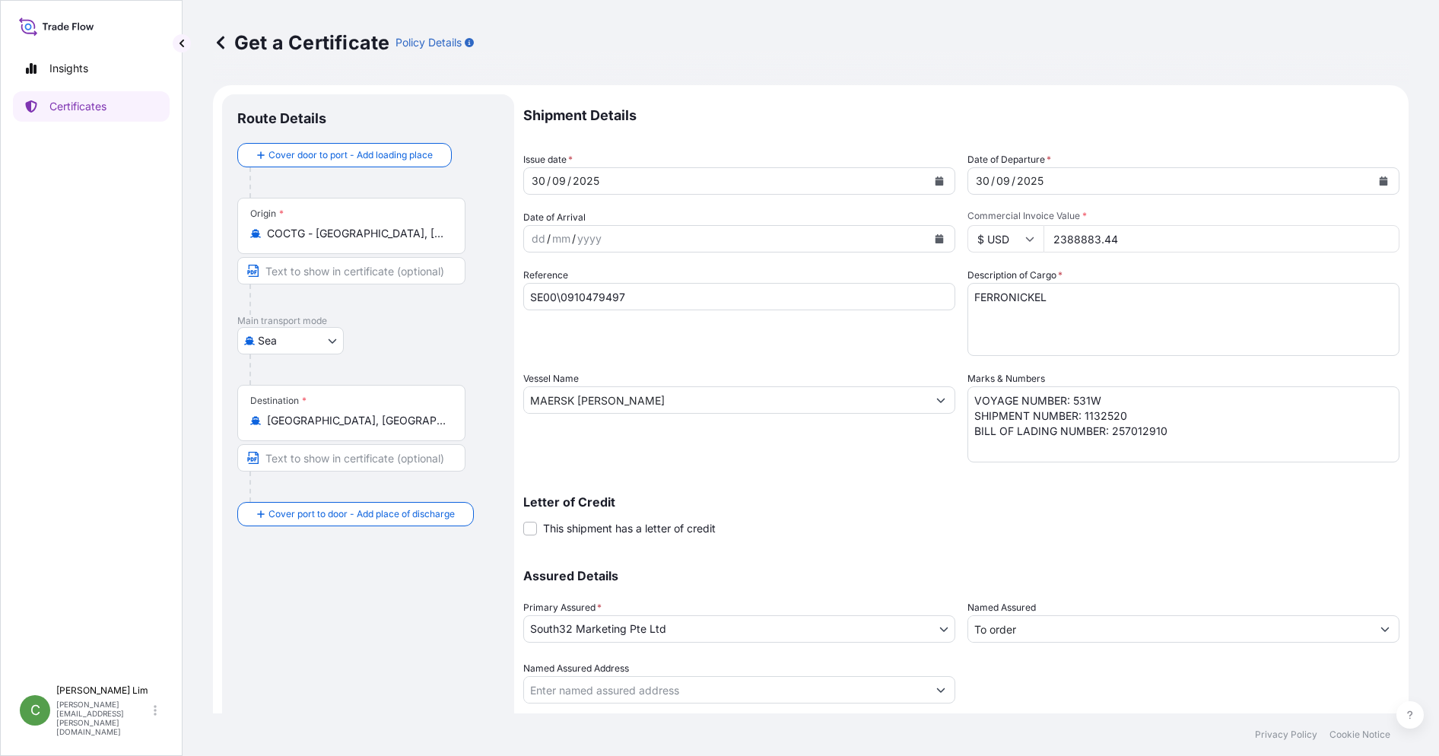
drag, startPoint x: 1142, startPoint y: 239, endPoint x: 1041, endPoint y: 242, distance: 101.2
click at [1044, 242] on input "2388883.44" at bounding box center [1222, 238] width 356 height 27
paste input "474237.51"
type input "2474237.51"
drag, startPoint x: 666, startPoint y: 296, endPoint x: 506, endPoint y: 291, distance: 160.6
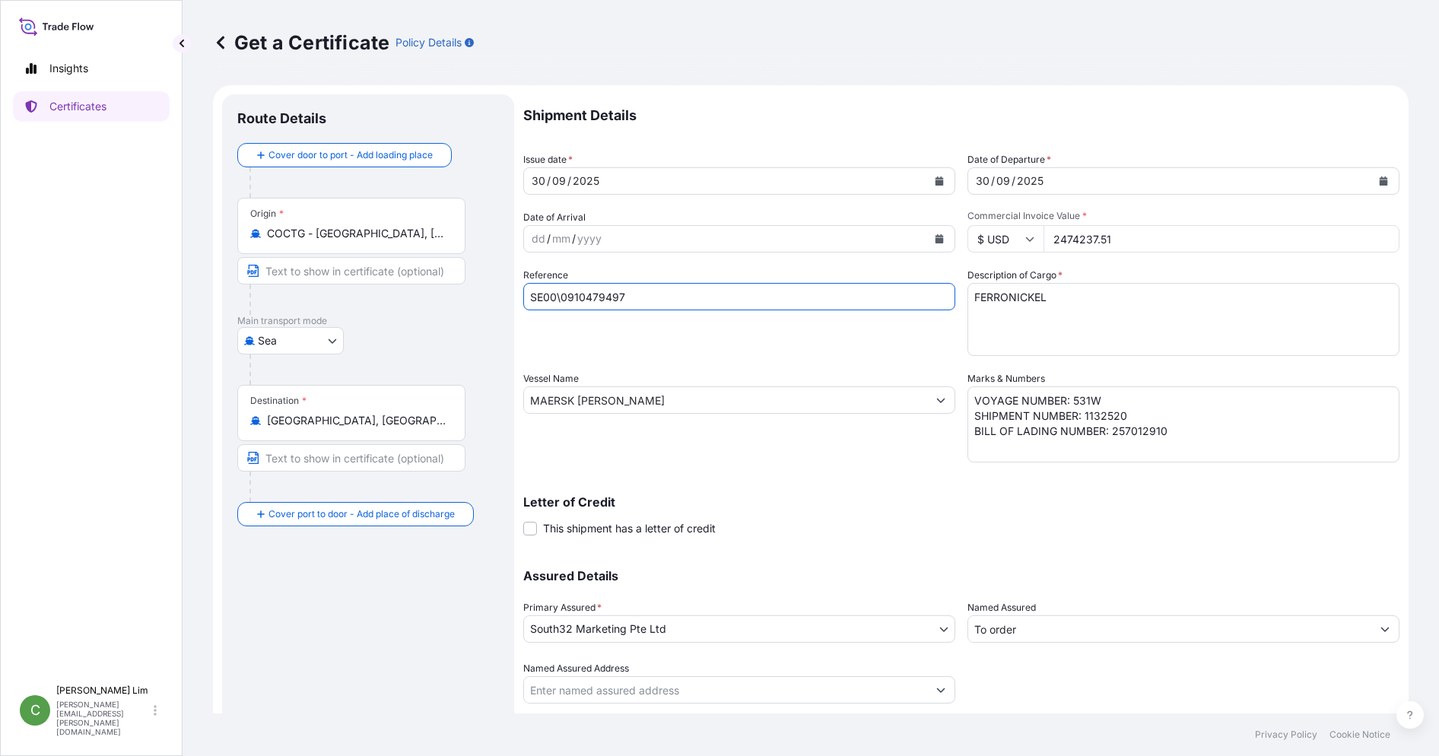
click at [506, 291] on form "Route Details Cover door to port - Add loading place Place of loading Road / In…" at bounding box center [811, 420] width 1196 height 670
paste input "801"
type input "SE00\0910480197"
drag, startPoint x: 694, startPoint y: 424, endPoint x: 664, endPoint y: 404, distance: 35.7
click at [664, 404] on div "Vessel Name MAERSK SARAT" at bounding box center [739, 416] width 432 height 91
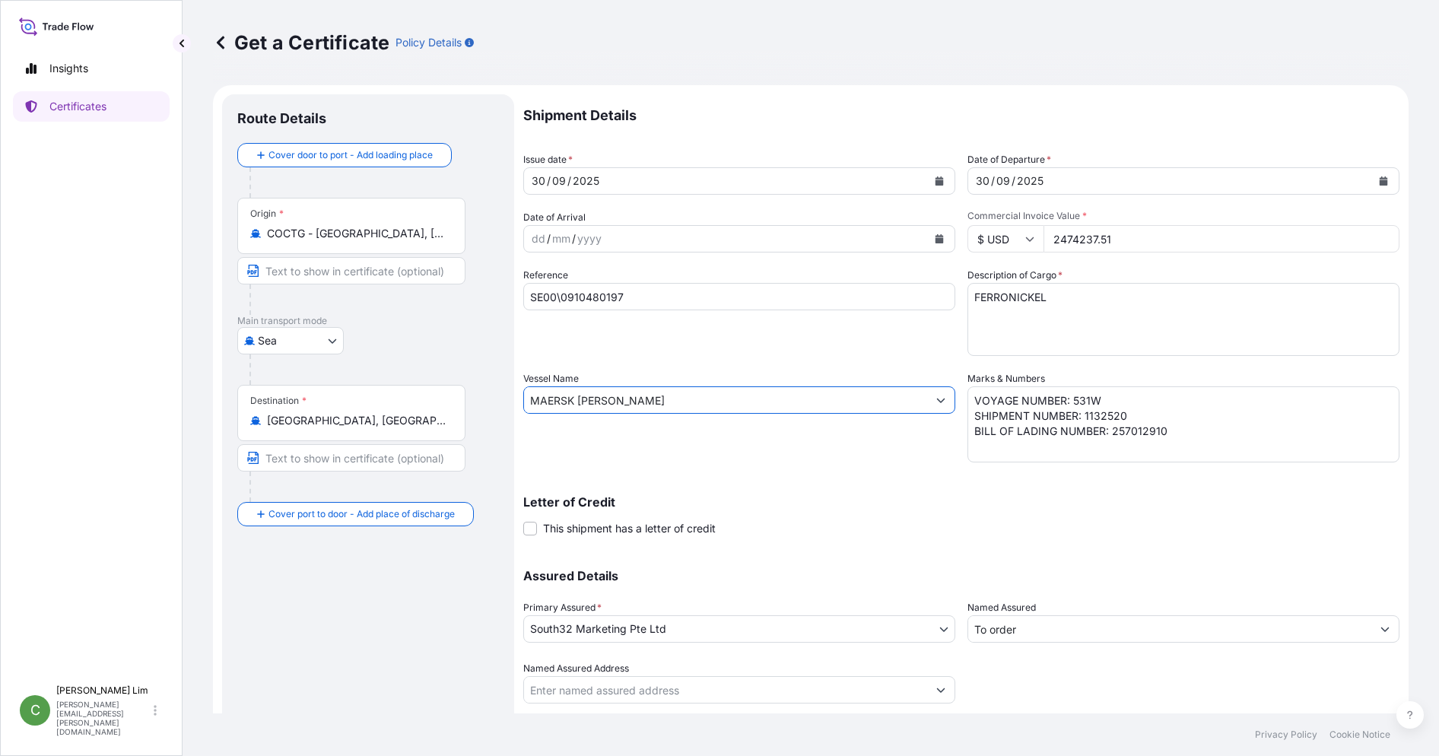
drag, startPoint x: 663, startPoint y: 401, endPoint x: 522, endPoint y: 401, distance: 141.5
click at [522, 401] on form "Route Details Cover door to port - Add loading place Place of loading Road / In…" at bounding box center [811, 420] width 1196 height 670
paste input "NTANA"
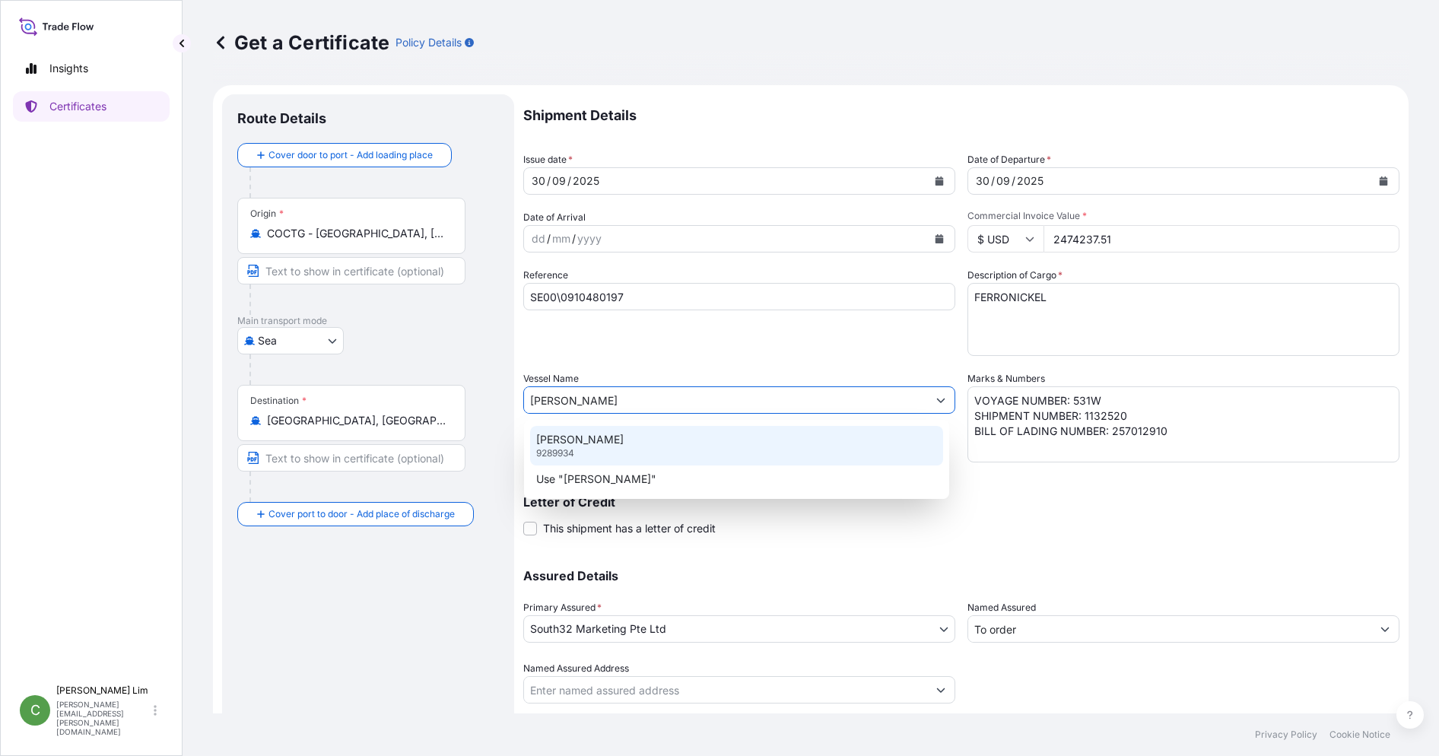
click at [579, 437] on p "MAERSK SANTANA" at bounding box center [579, 439] width 87 height 15
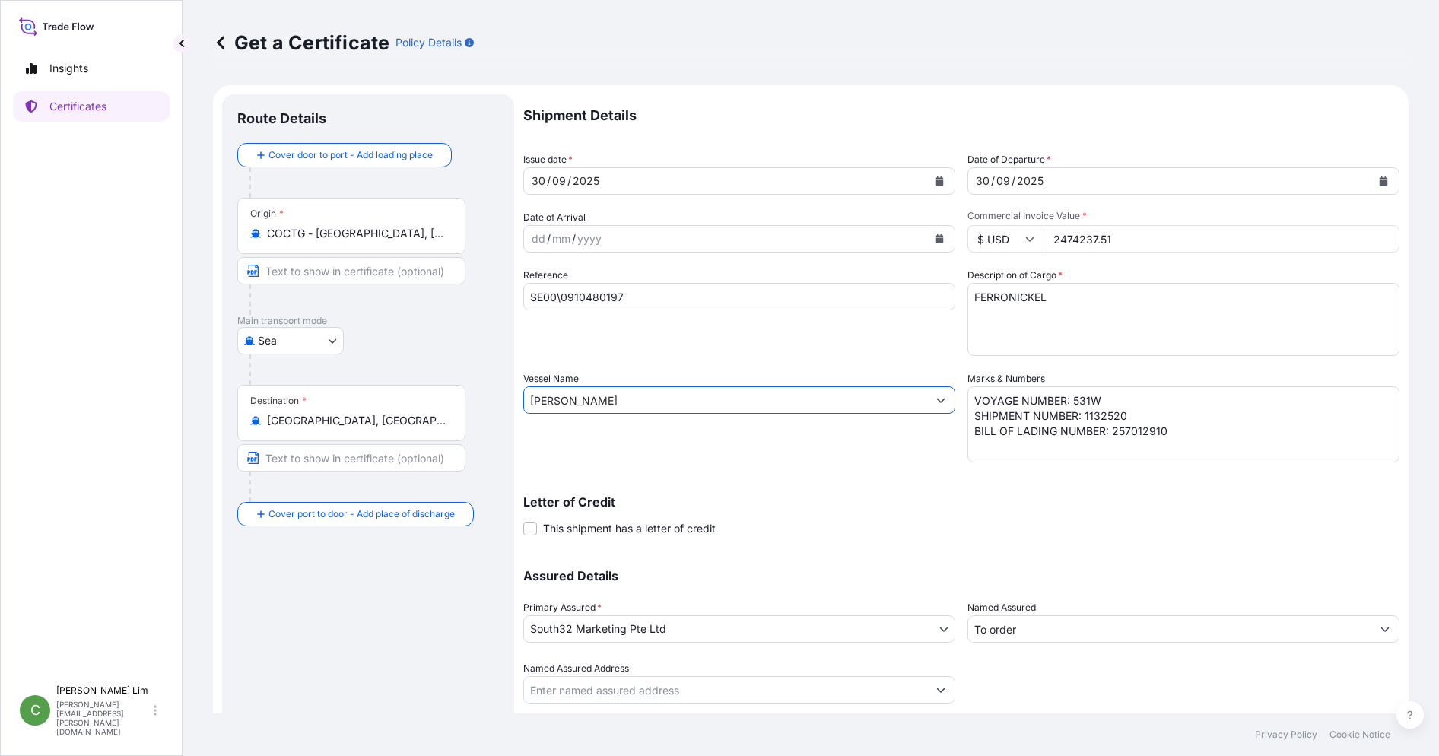
type input "MAERSK SANTANA"
click at [437, 734] on footer "Privacy Policy Cookie Notice" at bounding box center [811, 734] width 1257 height 43
click at [1082, 403] on textarea "VOYAGE NUMBER: 531W SHIPMENT NUMBER: 1132520 BILL OF LADING NUMBER: 257012910" at bounding box center [1184, 424] width 432 height 76
click at [1129, 418] on textarea "VOYAGE NUMBER: 531W SHIPMENT NUMBER: 1132520 BILL OF LADING NUMBER: 257012910" at bounding box center [1184, 424] width 432 height 76
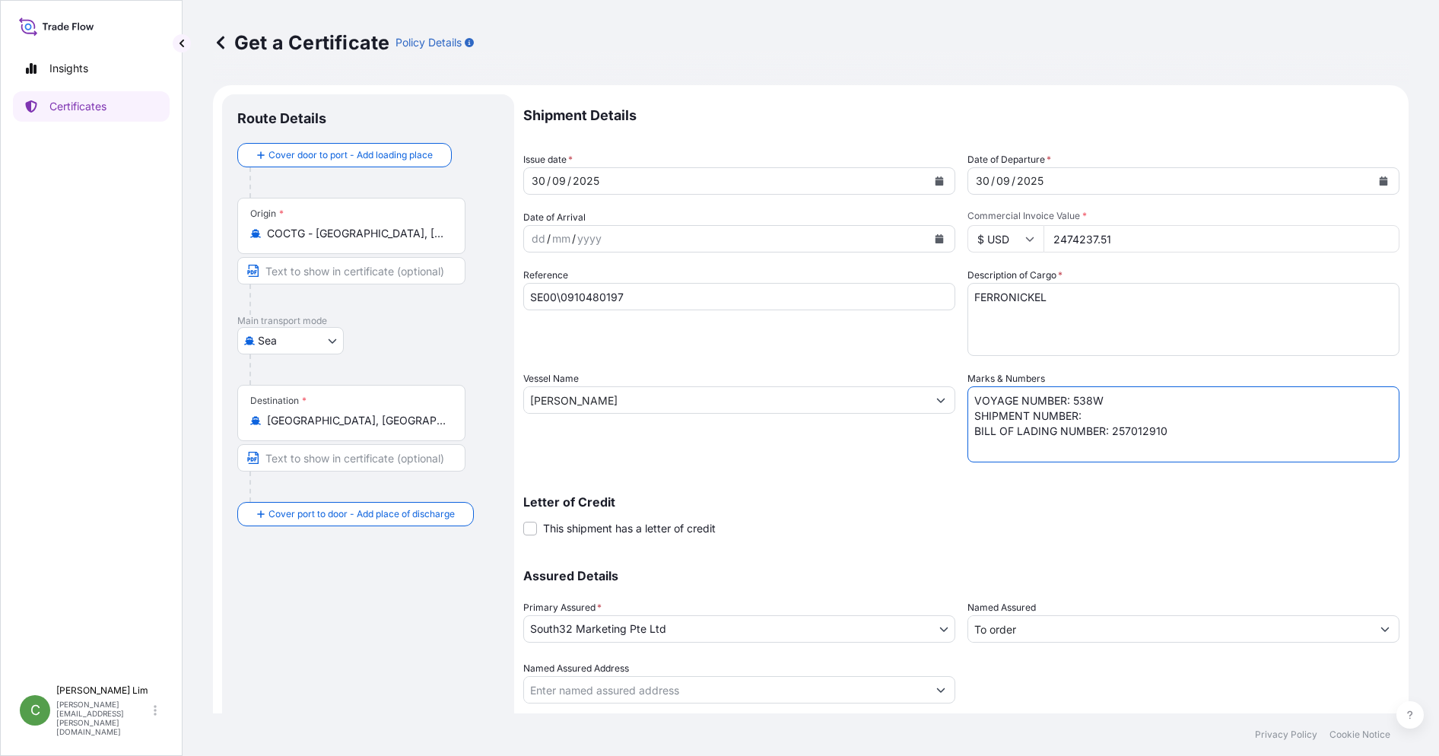
paste textarea "1132749"
click at [1164, 431] on textarea "VOYAGE NUMBER: 531W SHIPMENT NUMBER: 1132520 BILL OF LADING NUMBER: 257012910" at bounding box center [1184, 424] width 432 height 76
paste textarea "HLCUBO2250834349"
type textarea "VOYAGE NUMBER: 538W SHIPMENT NUMBER: 1132749 BILL OF LADING NUMBER: HLCUBO22508…"
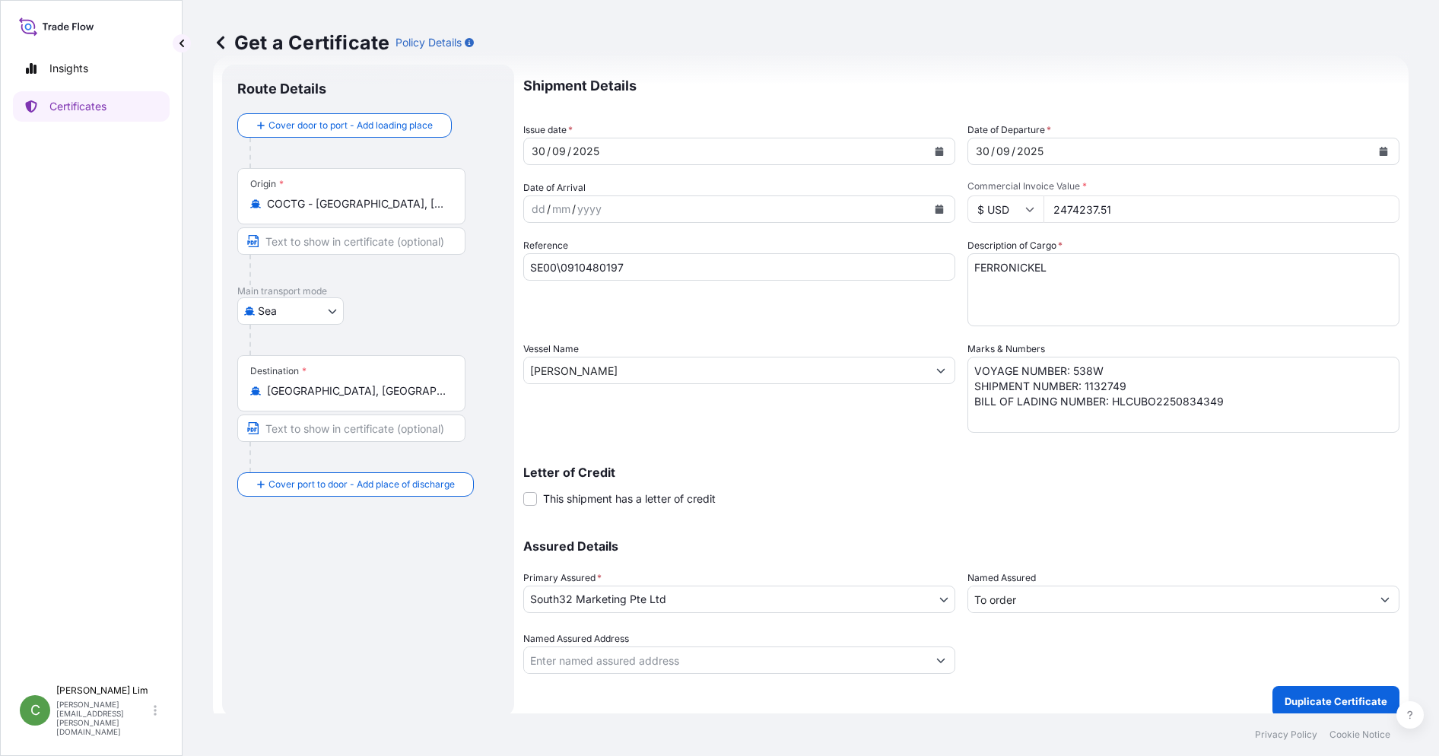
scroll to position [42, 0]
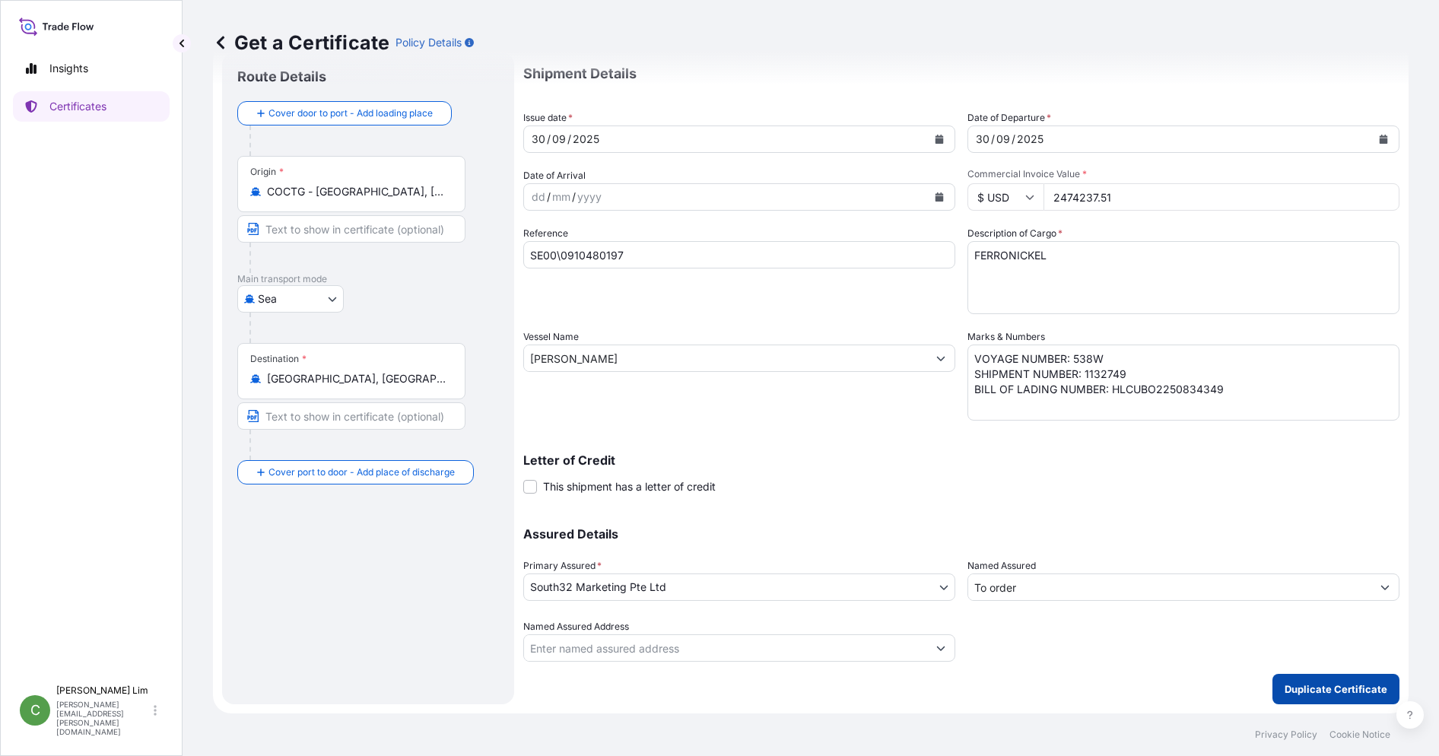
click at [1289, 685] on p "Duplicate Certificate" at bounding box center [1336, 689] width 103 height 15
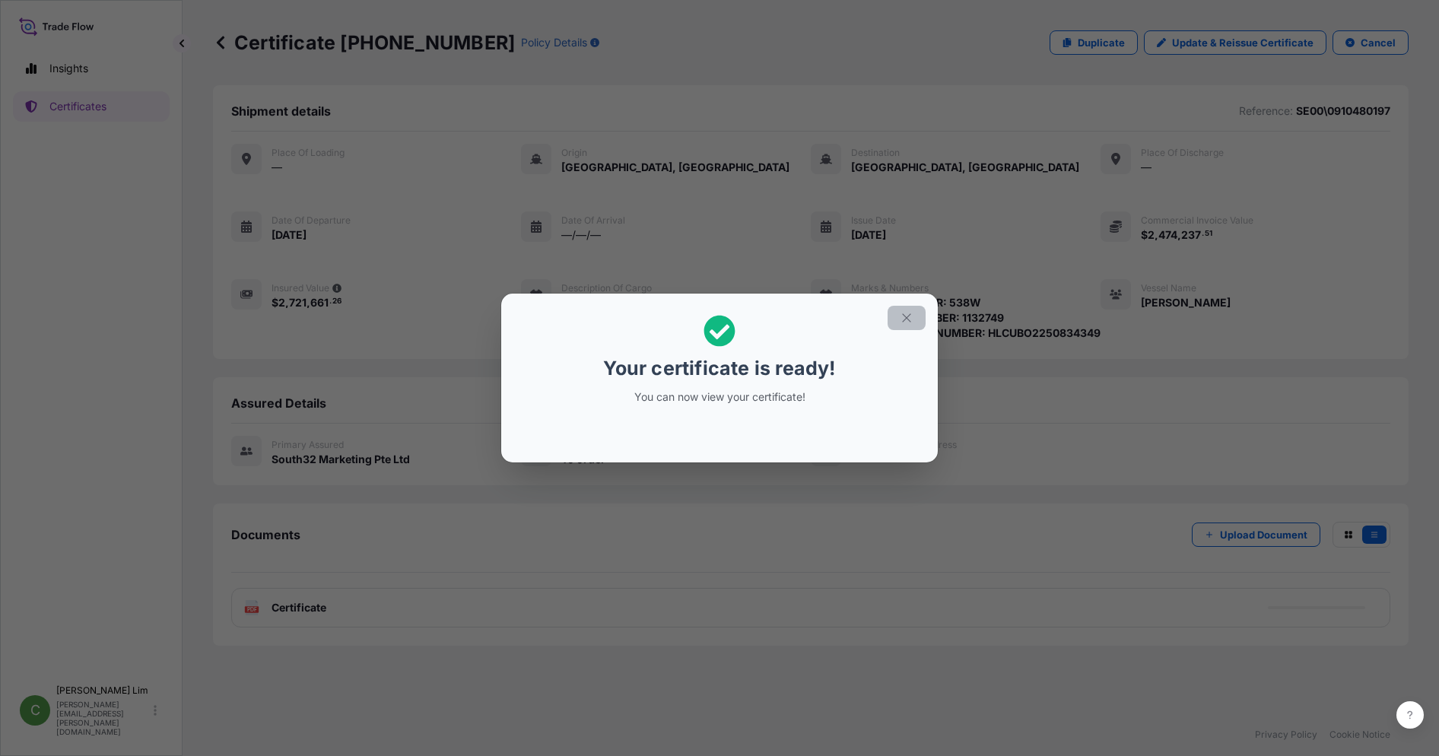
click at [905, 316] on icon "button" at bounding box center [907, 318] width 14 height 14
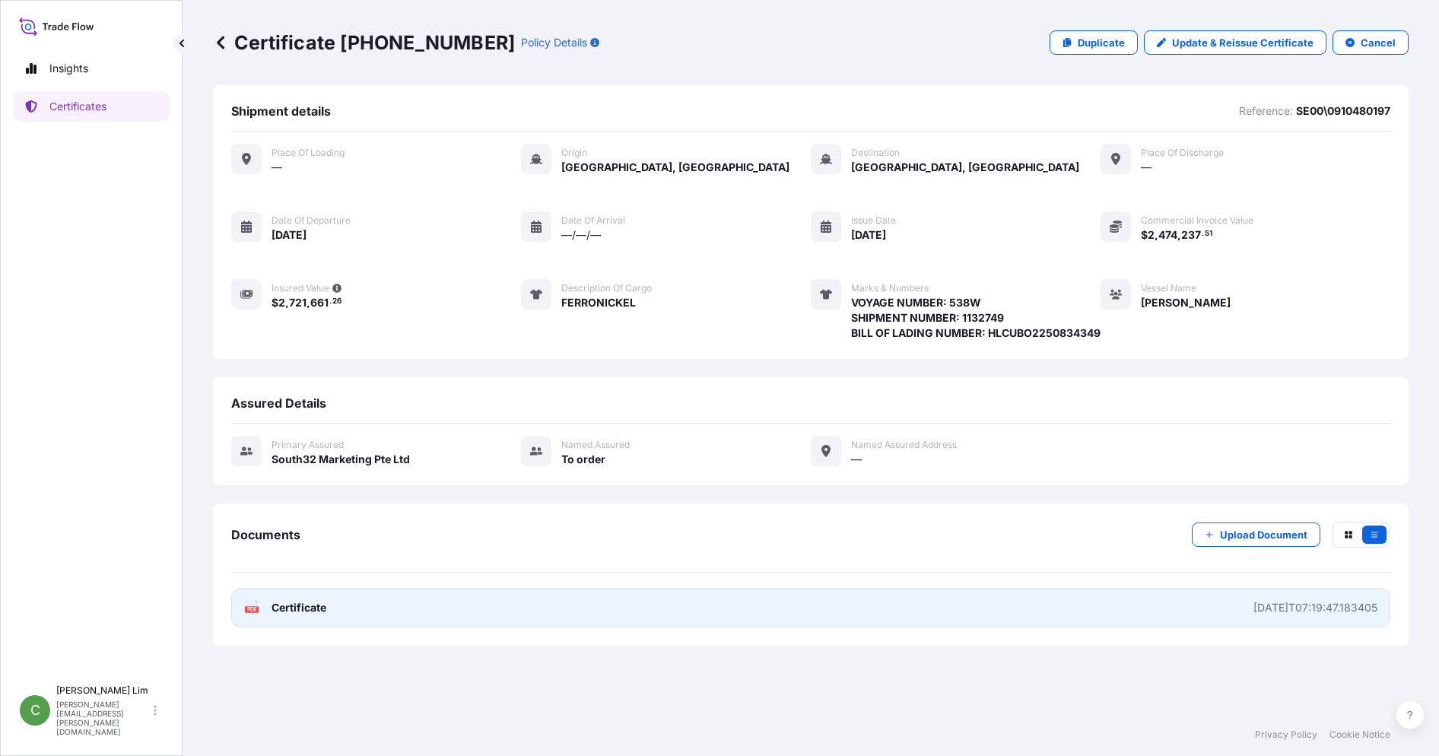
click at [294, 615] on span "Certificate" at bounding box center [299, 607] width 55 height 15
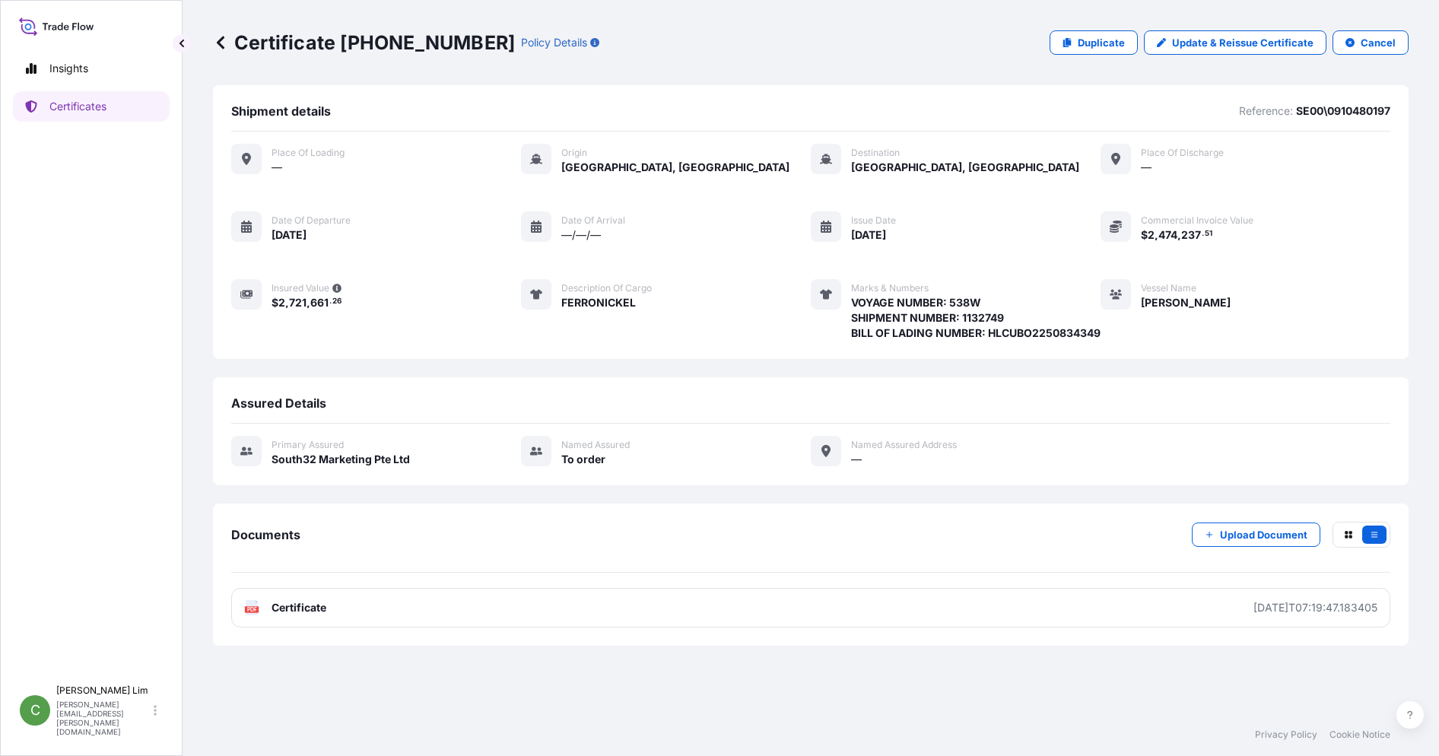
click at [1088, 551] on div "Documents Upload Document" at bounding box center [810, 547] width 1159 height 51
click at [59, 110] on p "Certificates" at bounding box center [77, 106] width 57 height 15
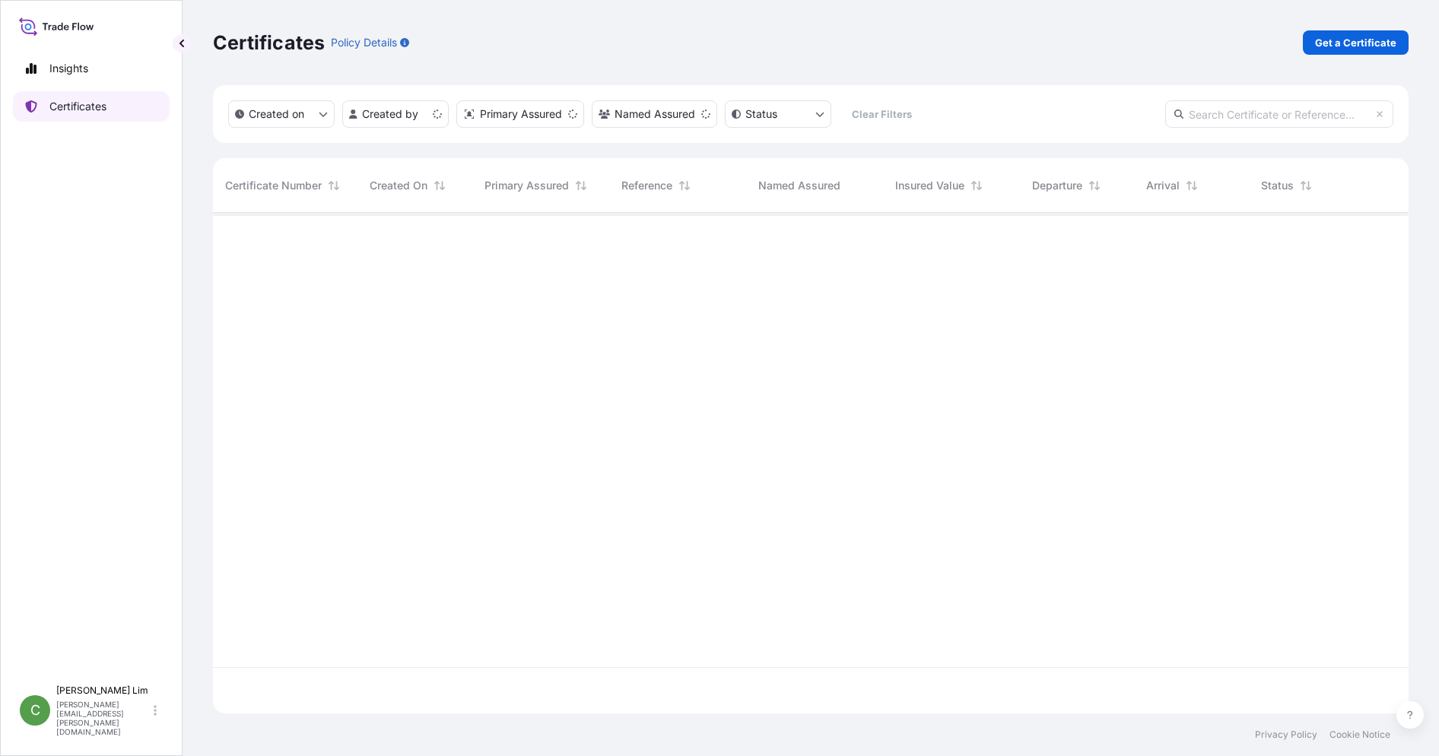
scroll to position [497, 1184]
click at [1193, 116] on input "text" at bounding box center [1279, 113] width 228 height 27
paste input "31709-218-1"
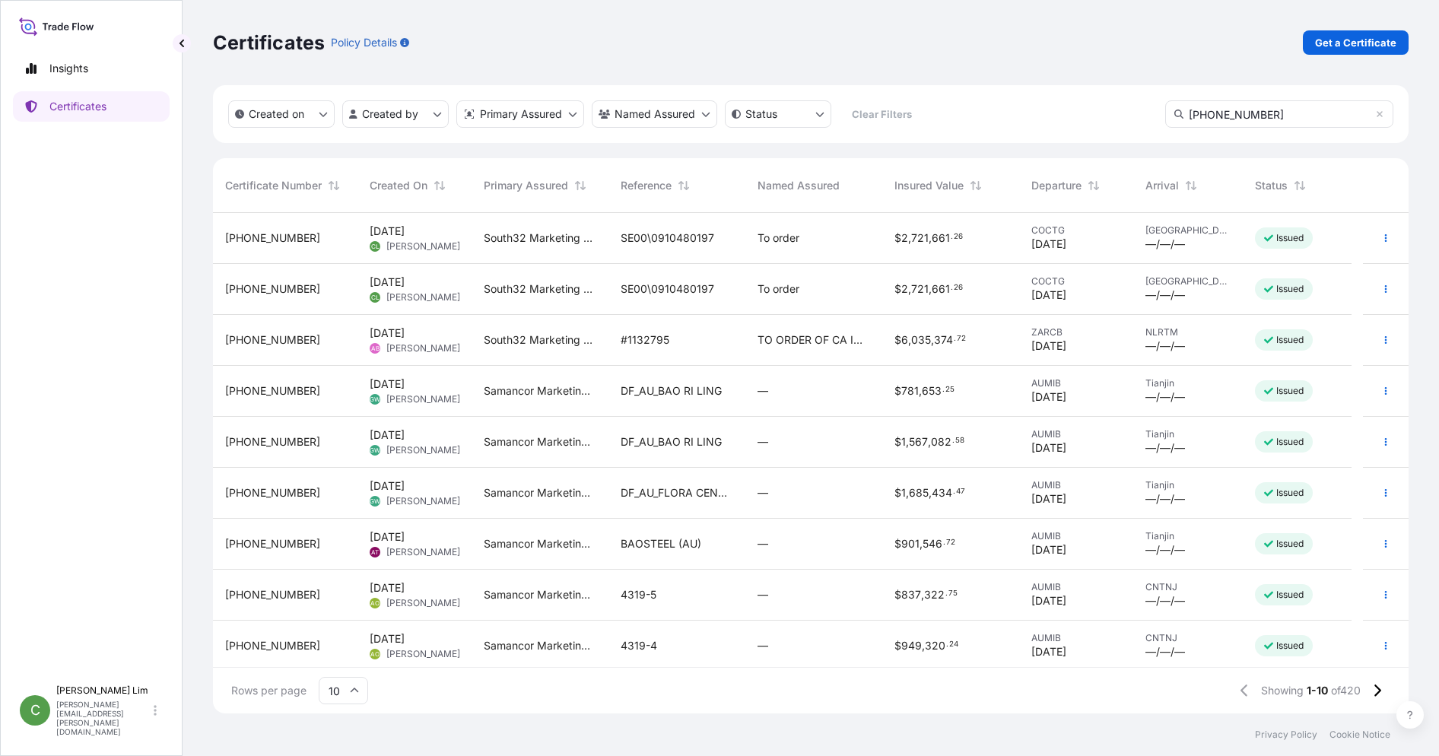
type input "31709-218-1"
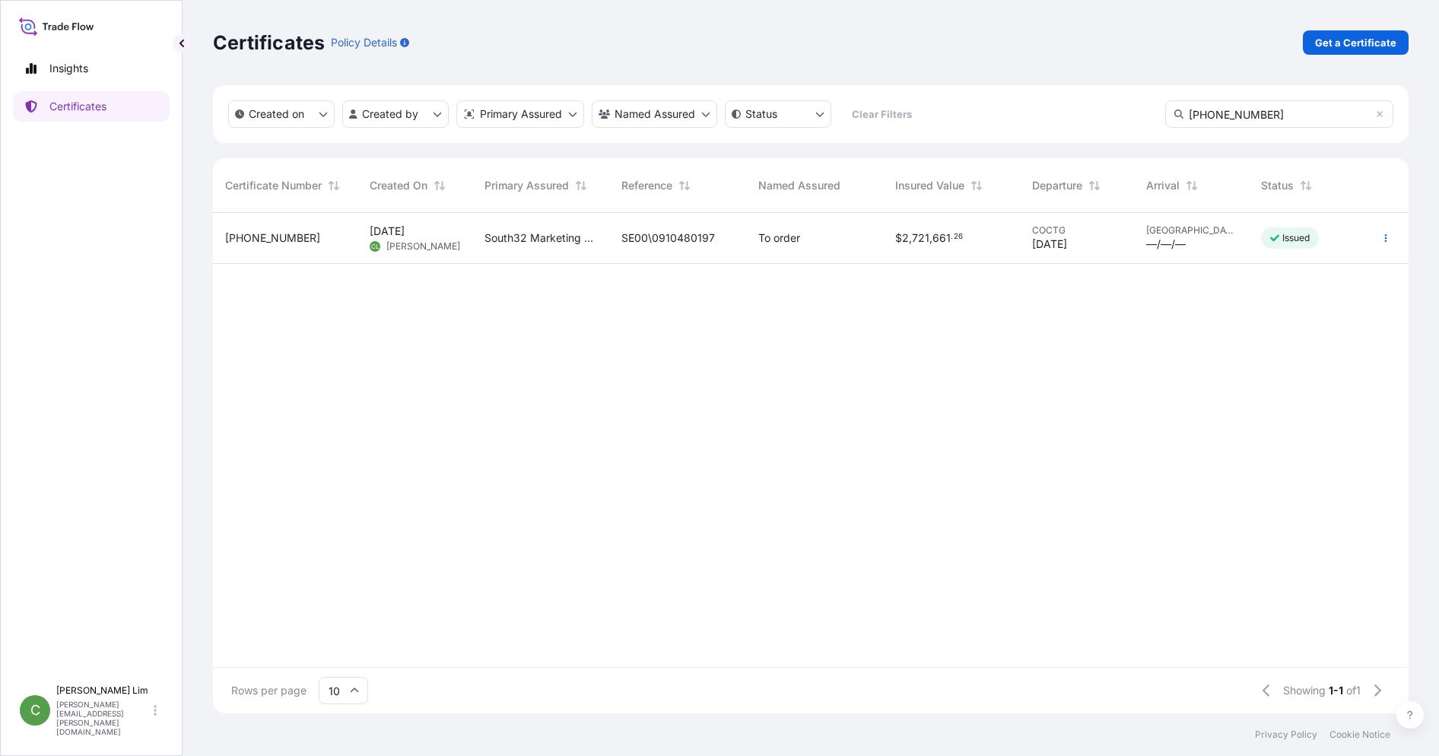
click at [275, 242] on span "31709-218-1" at bounding box center [272, 237] width 95 height 15
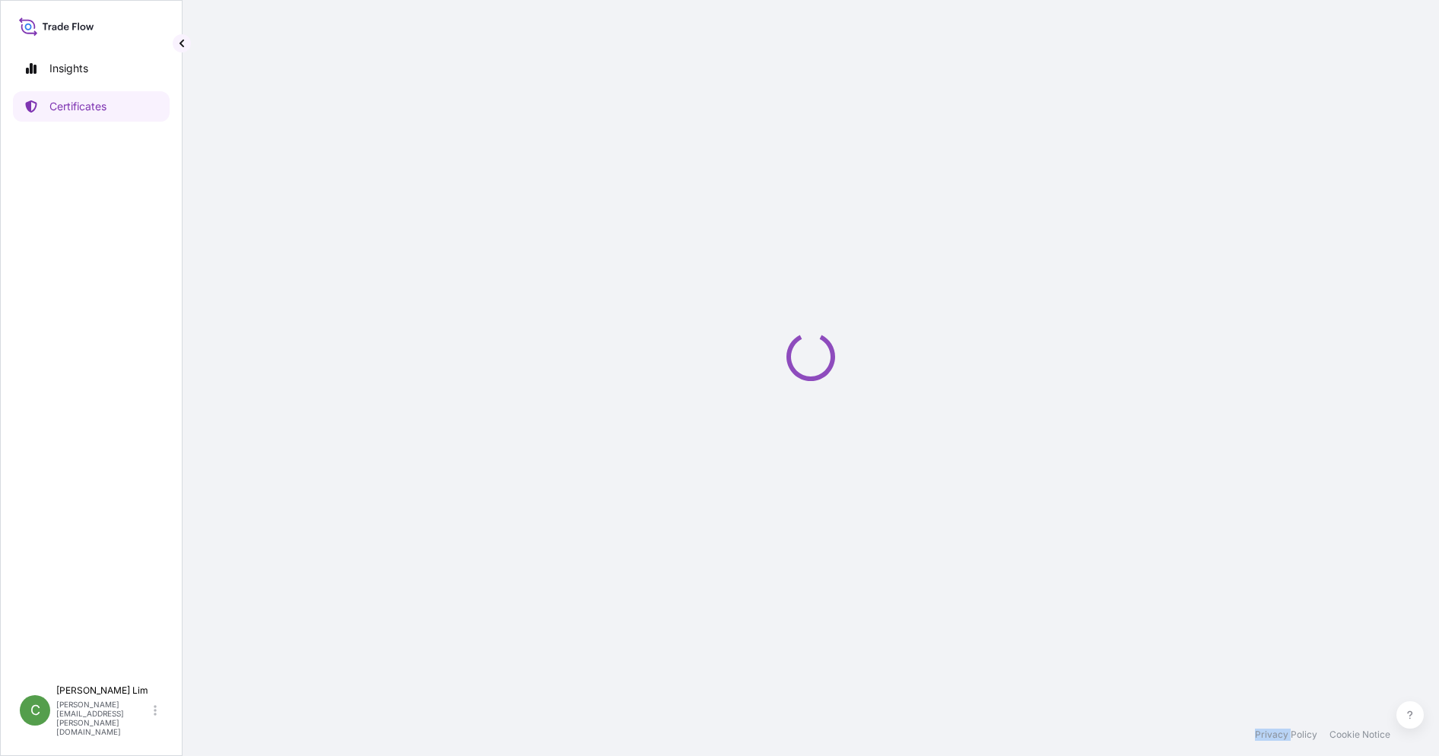
click at [275, 242] on div "Loading" at bounding box center [811, 356] width 1196 height 713
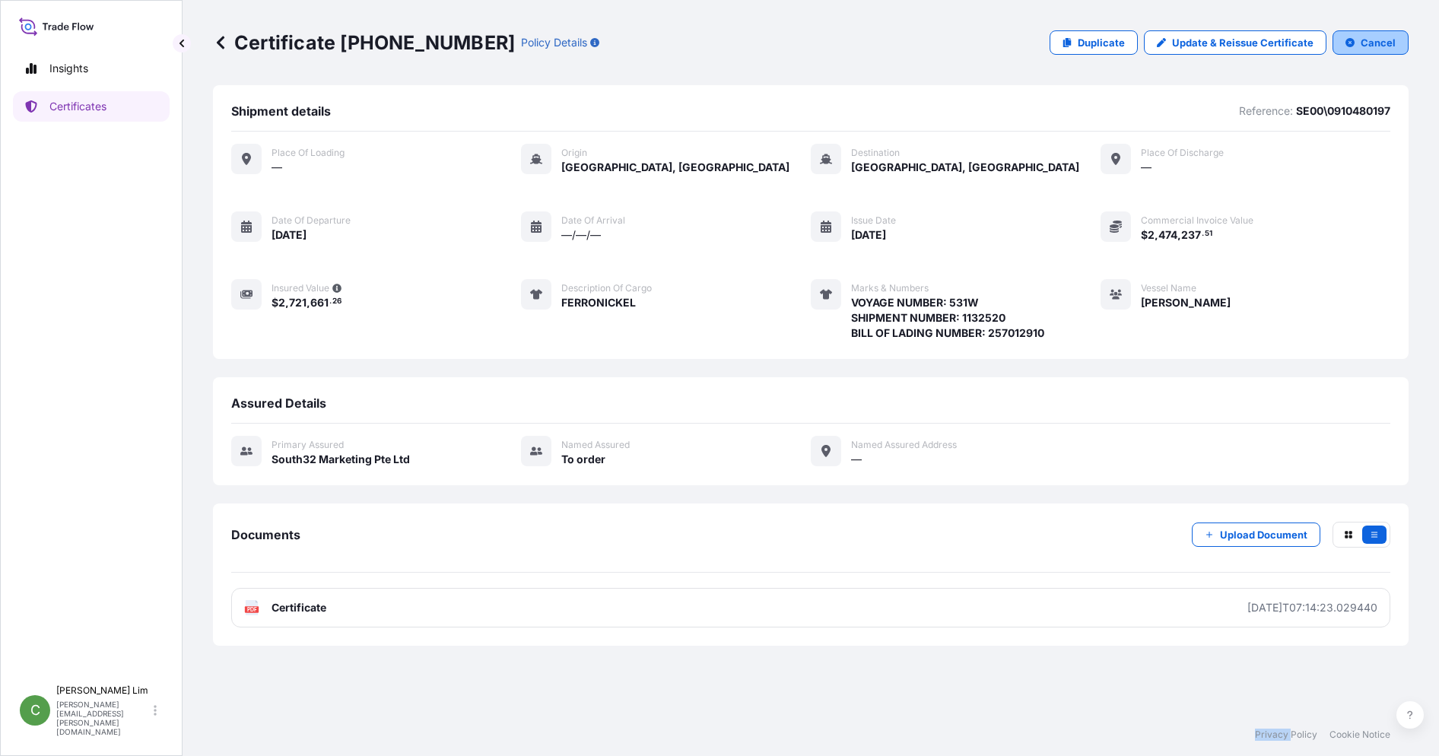
click at [1381, 40] on p "Cancel" at bounding box center [1378, 42] width 35 height 15
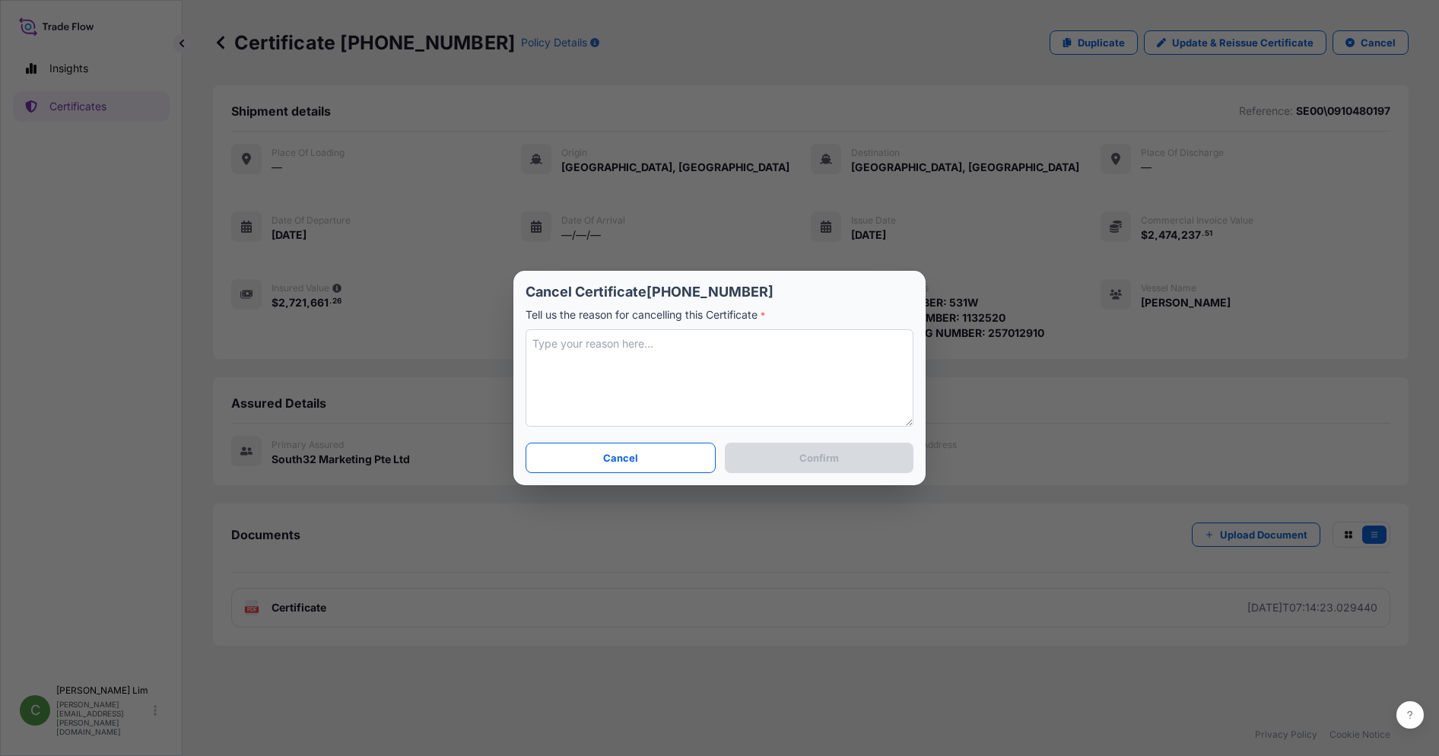
click at [736, 342] on textarea at bounding box center [720, 377] width 388 height 97
paste textarea "31709-219-1"
type textarea "issued under 31709-219-1"
click at [840, 459] on button "Confirm" at bounding box center [819, 458] width 189 height 30
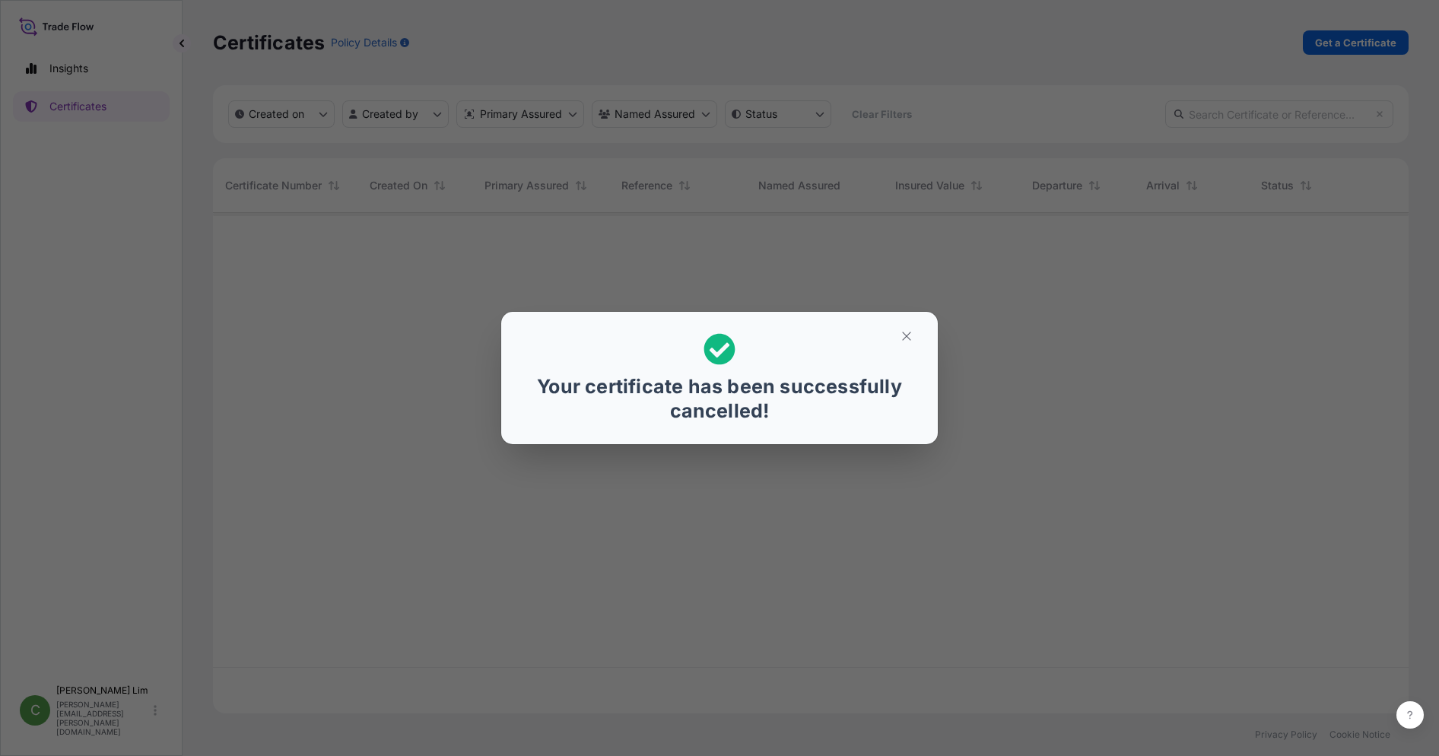
scroll to position [497, 1184]
click at [914, 334] on button "button" at bounding box center [907, 336] width 38 height 24
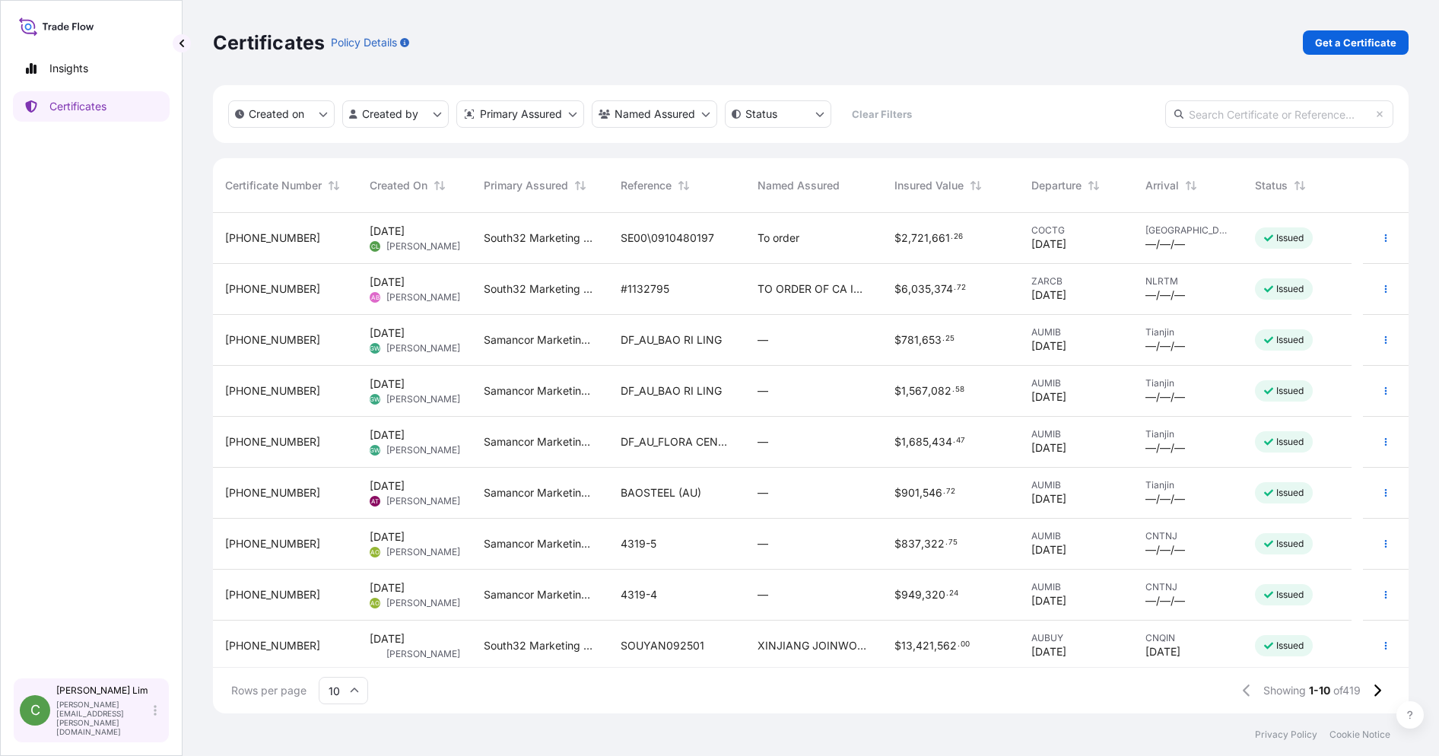
click at [86, 697] on p "Christina Lim" at bounding box center [103, 691] width 94 height 12
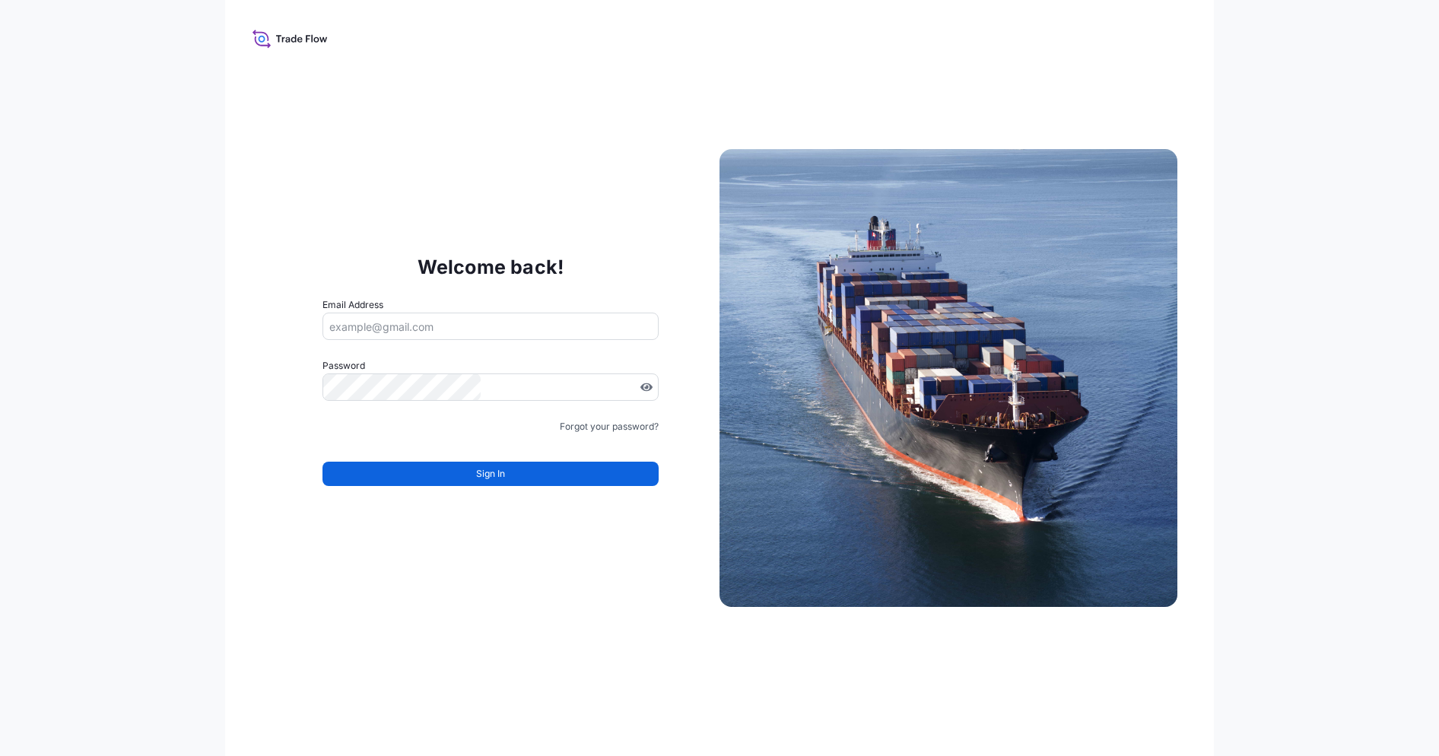
type input "christina.lim@south32.net"
